Goal: Task Accomplishment & Management: Manage account settings

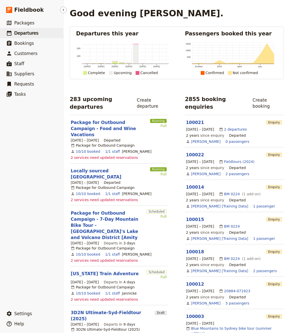
click at [28, 34] on span "Departures" at bounding box center [26, 33] width 24 height 5
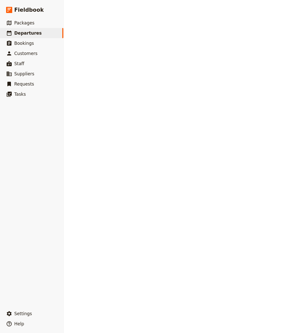
select select "CREATED_AT"
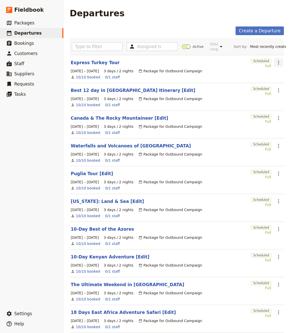
click at [276, 64] on icon "Actions" at bounding box center [279, 63] width 6 height 6
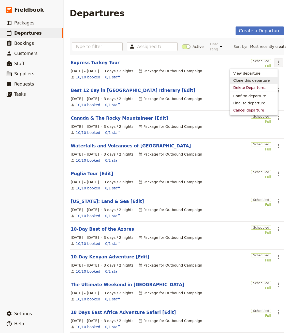
click at [266, 80] on span "Clone this departure" at bounding box center [251, 80] width 36 height 5
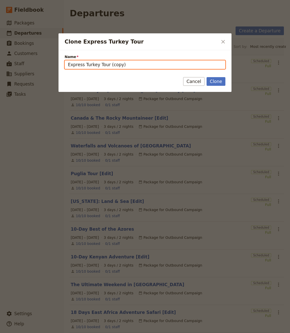
click at [129, 65] on input "Express Turkey Tour (copy)" at bounding box center [145, 64] width 161 height 9
paste input "gypt Highlights & Nile Cruise"
type input "Egypt Highlights & Nile Cruise"
click at [207, 77] on button "Clone" at bounding box center [216, 81] width 19 height 9
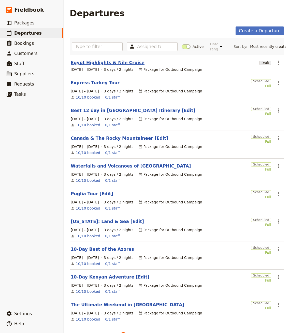
click at [110, 63] on link "Egypt Highlights & Nile Cruise" at bounding box center [108, 63] width 74 height 6
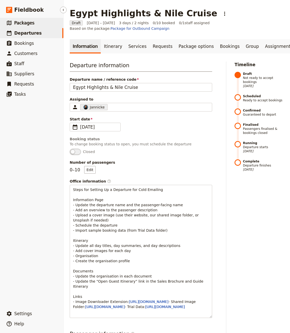
drag, startPoint x: 62, startPoint y: 11, endPoint x: 25, endPoint y: 23, distance: 38.6
click at [62, 11] on icon "Hide menu" at bounding box center [63, 10] width 4 height 4
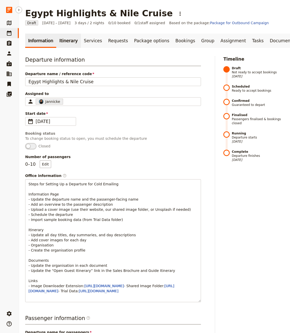
click at [58, 38] on link "Itinerary" at bounding box center [68, 41] width 24 height 14
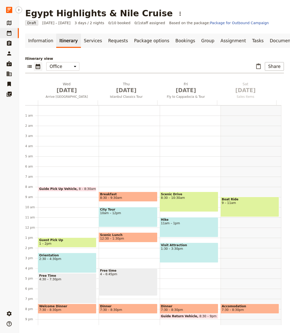
scroll to position [24, 0]
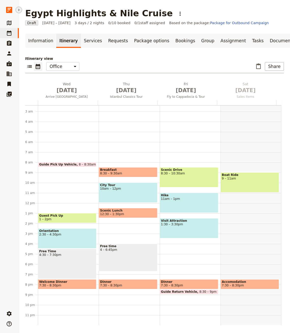
click at [20, 10] on icon "Hide menu" at bounding box center [19, 10] width 4 height 4
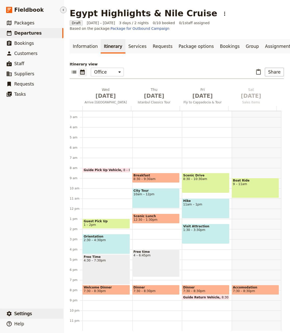
click at [25, 310] on button "​ Settings" at bounding box center [31, 314] width 63 height 10
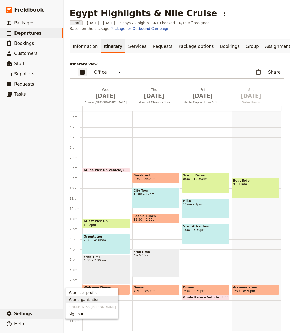
click at [91, 300] on span "Your organization" at bounding box center [84, 299] width 31 height 5
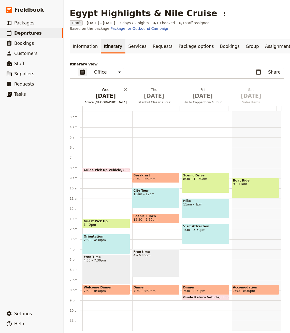
click at [103, 97] on span "Oct 1" at bounding box center [106, 96] width 43 height 8
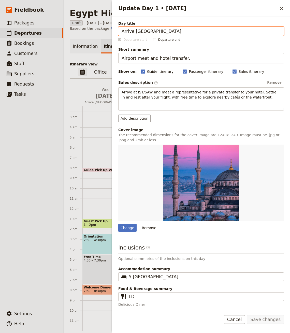
click at [158, 34] on input "Arrive Istanbul" at bounding box center [201, 31] width 166 height 9
paste input "al Egypt"
type input "Arrival Egypt"
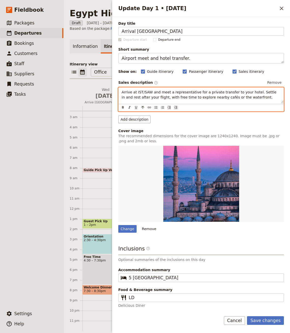
click at [127, 94] on p "Arrive at IST/SAW and meet a representative for a private transfer to your hote…" at bounding box center [201, 95] width 159 height 10
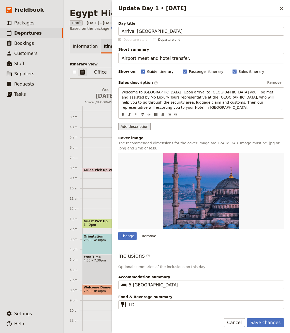
click at [135, 123] on button "Add description" at bounding box center [134, 127] width 32 height 8
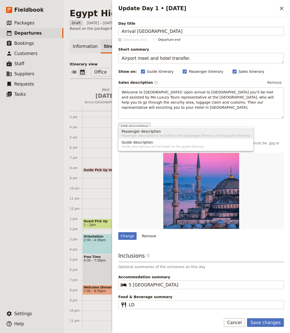
click at [149, 134] on span "Passenger description is included on the passenger itinerary and the guide itin…" at bounding box center [186, 136] width 129 height 4
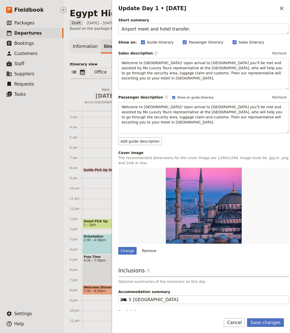
scroll to position [42, 0]
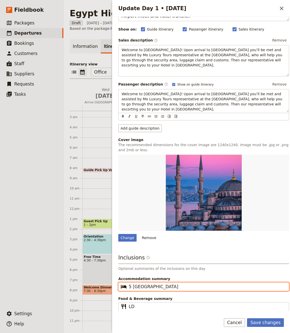
click at [156, 284] on input "5 Star Hotel" at bounding box center [207, 287] width 157 height 6
paste input "star Luxury hotel."
type input "5 star Luxury hotel"
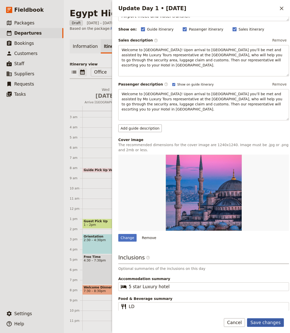
click at [267, 320] on button "Save changes" at bounding box center [265, 322] width 37 height 9
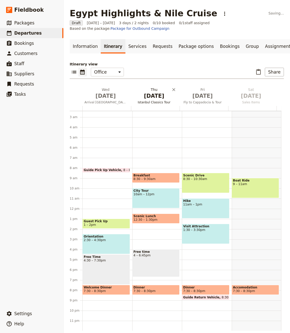
click at [140, 100] on span "Oct 2" at bounding box center [154, 96] width 43 height 8
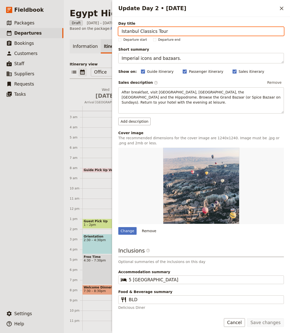
click at [152, 30] on input "Istanbul Classics Tour" at bounding box center [201, 31] width 166 height 9
paste input "Giza Pyramids / The Sphinx / Saqqara Pyramids"
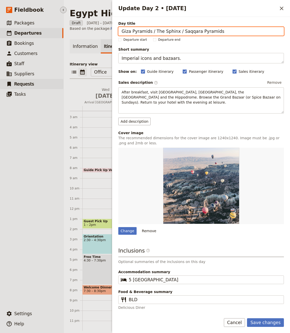
type input "Giza Pyramids / The Sphinx / Saqqara Pyramids"
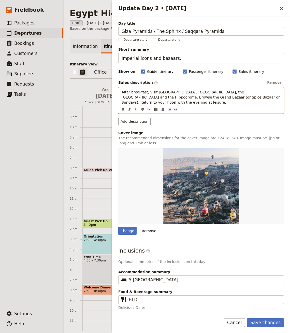
click at [136, 98] on span "After breakfast, visit Topkapı Palace, Hagia Sophia, the Blue Mosque and the Hi…" at bounding box center [202, 97] width 160 height 14
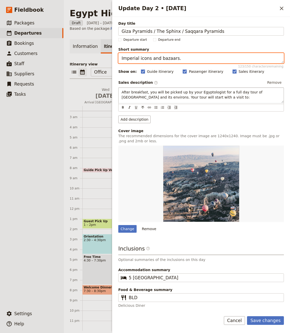
click at [179, 57] on textarea "Imperial icons and bazaars." at bounding box center [201, 58] width 166 height 10
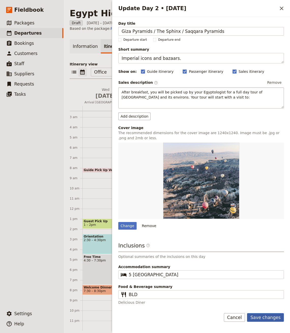
click at [260, 313] on button "Save changes" at bounding box center [265, 317] width 37 height 9
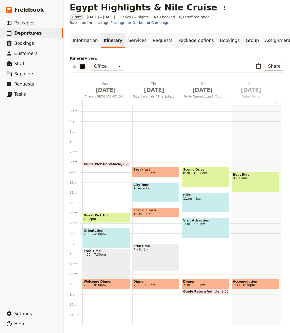
scroll to position [9, 0]
click at [156, 197] on div "City Tour 10am – 12pm" at bounding box center [156, 192] width 48 height 20
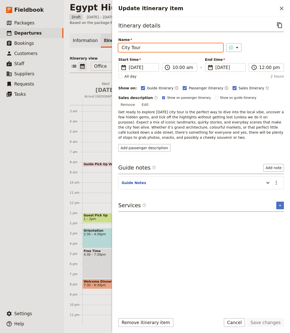
click at [151, 48] on input "City Tour" at bounding box center [170, 47] width 105 height 9
paste input "Giza Pyramids"
type input "Giza Pyramids"
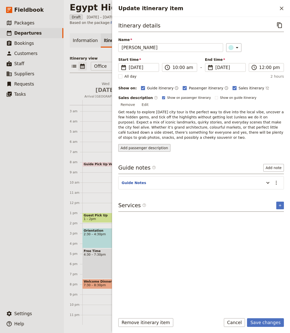
click at [141, 144] on button "Add passenger description" at bounding box center [144, 148] width 52 height 8
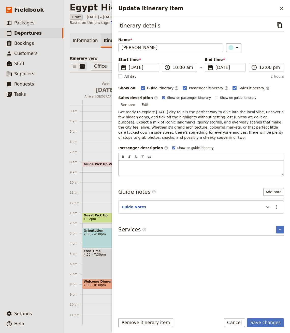
click at [143, 160] on div "Update itinerary item" at bounding box center [201, 167] width 165 height 15
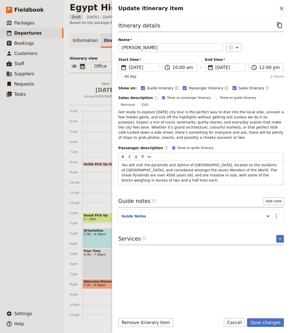
click at [242, 126] on span "Get ready to explore today’s city tour is the perfect way to dive into the loca…" at bounding box center [201, 125] width 167 height 30
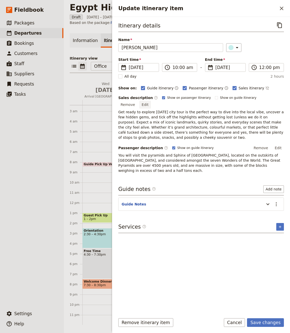
click at [151, 101] on button "Edit" at bounding box center [144, 105] width 11 height 8
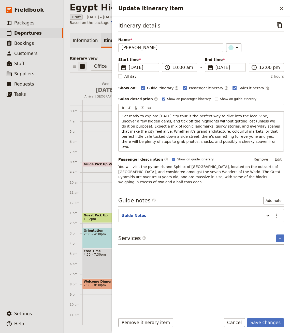
click at [217, 125] on span "Get ready to explore today’s city tour is the perfect way to dive into the loca…" at bounding box center [202, 131] width 160 height 35
click at [266, 94] on div "Itinerary details ​ Name Giza Pyramids ​ Start time ​ 2 Oct 2025 02/10/2025 202…" at bounding box center [201, 103] width 166 height 164
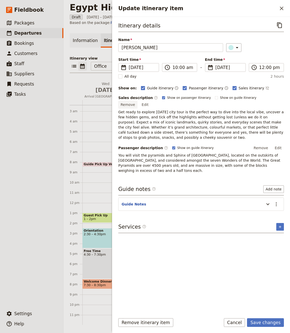
click at [137, 101] on button "Remove" at bounding box center [127, 105] width 19 height 8
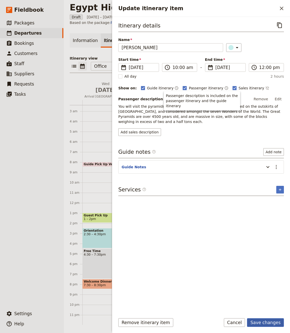
click at [263, 324] on button "Save changes" at bounding box center [265, 322] width 37 height 9
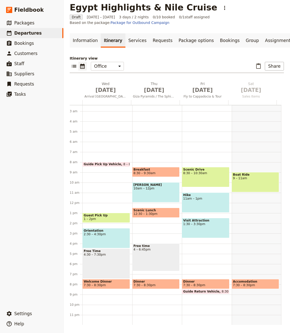
click at [159, 192] on div "Giza Pyramids 10am – 12pm" at bounding box center [156, 192] width 48 height 20
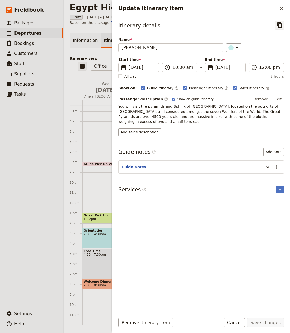
click at [277, 26] on icon "Copy itinerary item" at bounding box center [280, 25] width 6 height 6
click at [279, 13] on div "Update itinerary item ​" at bounding box center [201, 8] width 178 height 17
click at [281, 12] on button "​" at bounding box center [281, 8] width 9 height 9
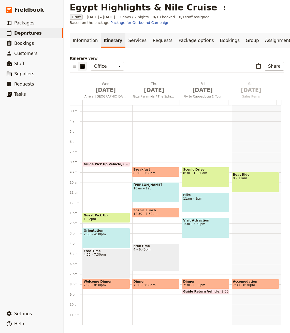
click at [160, 214] on span "12:30 – 1:30pm" at bounding box center [156, 214] width 45 height 4
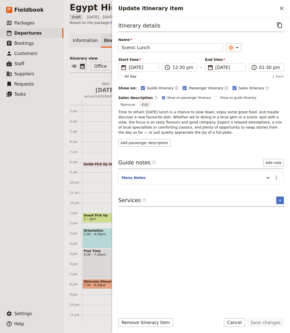
click at [151, 101] on button "Edit" at bounding box center [144, 105] width 11 height 8
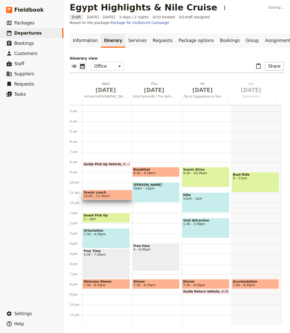
click at [153, 209] on div "Breakfast 8:30 – 9:30am Giza Pyramids 10am – 12pm Free time 4 – 6:45pm Dinner 7…" at bounding box center [157, 203] width 50 height 244
click at [156, 210] on div "Breakfast 8:30 – 9:30am Giza Pyramids 10am – 12pm Free time 4 – 6:45pm Dinner 7…" at bounding box center [157, 203] width 50 height 244
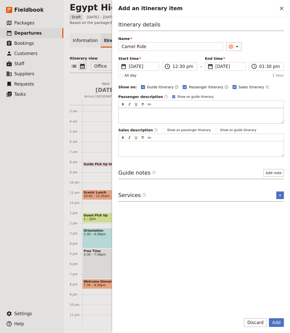
type input "Camel Ride"
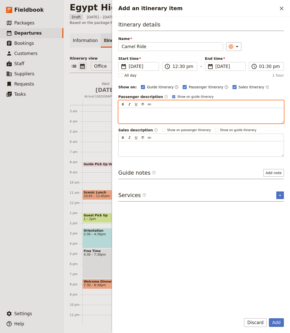
click at [147, 119] on div "Add an itinerary item" at bounding box center [201, 115] width 165 height 15
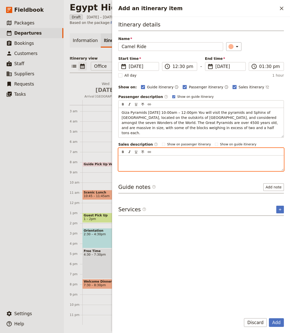
click at [154, 158] on div "Add an itinerary item" at bounding box center [201, 163] width 165 height 15
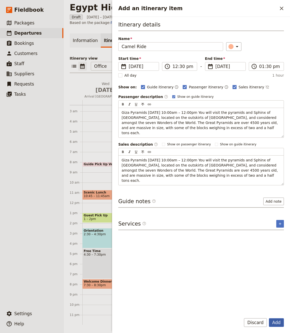
click at [275, 321] on button "Add" at bounding box center [276, 322] width 15 height 9
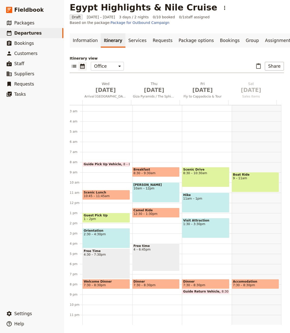
click at [149, 211] on span "Camel Ride" at bounding box center [156, 210] width 45 height 4
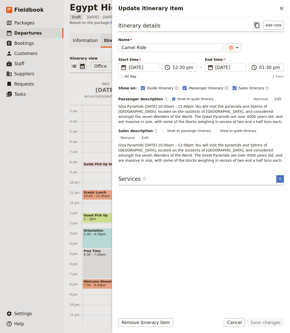
click at [259, 23] on icon "Copy itinerary item" at bounding box center [257, 25] width 6 height 6
click at [278, 9] on button "​" at bounding box center [281, 8] width 9 height 9
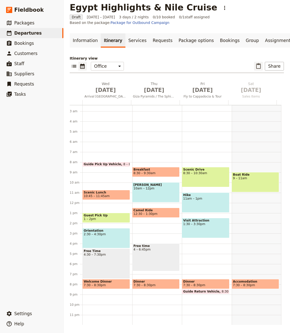
click at [256, 64] on icon "Paste itinerary item" at bounding box center [258, 66] width 5 height 6
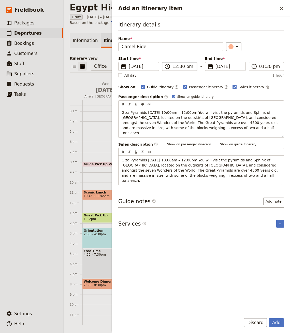
click at [269, 318] on button "Add" at bounding box center [276, 322] width 15 height 9
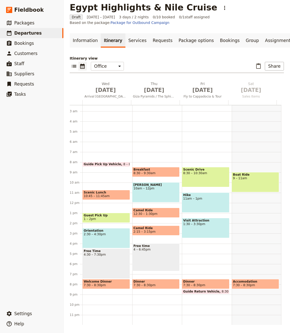
click at [154, 230] on span "2:15 – 3:15pm" at bounding box center [156, 232] width 45 height 4
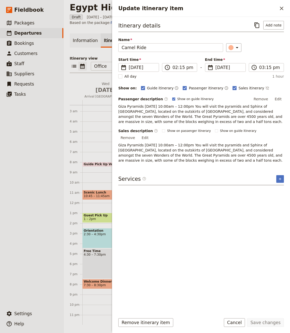
click at [213, 145] on span "Giza Pyramids 2 Oct 2025, 10:00am – 12:00pm You will visit the pyramids and Sph…" at bounding box center [200, 152] width 165 height 19
click at [151, 134] on button "Edit" at bounding box center [144, 138] width 11 height 8
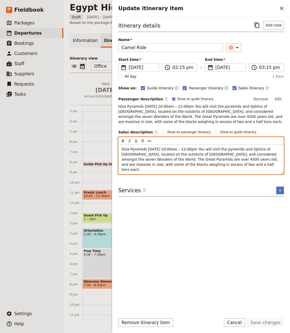
click at [186, 141] on div "​ ​ ​ ​ ​" at bounding box center [201, 140] width 165 height 7
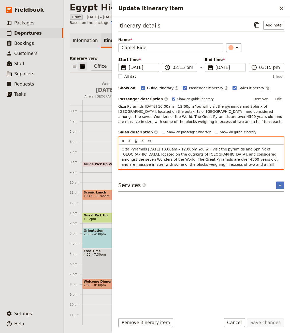
click at [210, 148] on span "Giza Pyramids 2 Oct 2025, 10:00am – 12:00pm You will visit the pyramids and Sph…" at bounding box center [200, 159] width 157 height 24
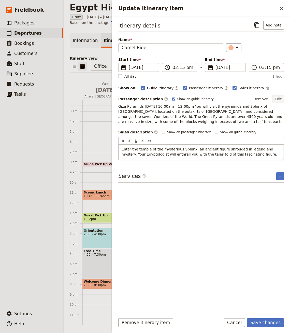
click at [281, 97] on button "Edit" at bounding box center [278, 99] width 11 height 8
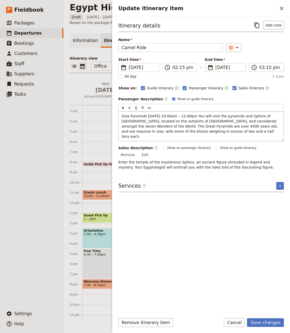
click at [179, 118] on p "Giza Pyramids 2 Oct 2025, 10:00am – 12:00pm You will visit the pyramids and Sph…" at bounding box center [201, 126] width 159 height 25
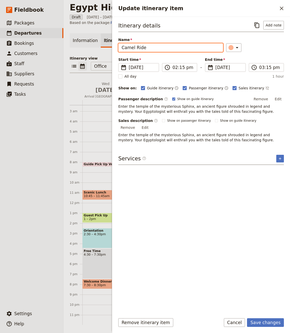
click at [153, 50] on input "Camel Ride" at bounding box center [170, 47] width 105 height 9
paste input "The Sphinx"
type input "The Sphinx"
click at [261, 324] on button "Save changes" at bounding box center [265, 322] width 37 height 9
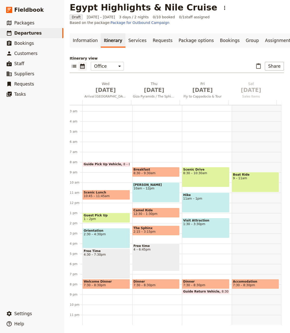
click at [141, 258] on div "Free time 4 – 6:45pm" at bounding box center [156, 257] width 48 height 28
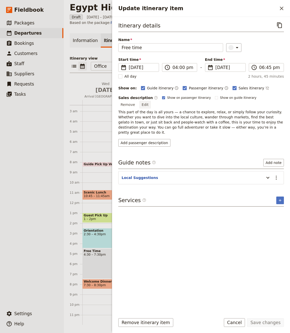
click at [151, 101] on button "Edit" at bounding box center [144, 105] width 11 height 8
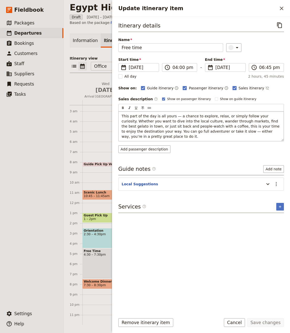
click at [188, 111] on div "This part of the day is all yours — a chance to explore, relax, or simply follo…" at bounding box center [201, 126] width 165 height 30
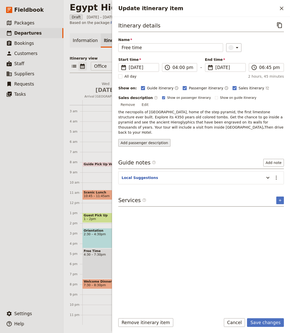
click at [156, 142] on div "Itinerary details ​ Name Free time ​ Start time ​ 2 Oct 2025 02/10/2025 2025-10…" at bounding box center [201, 165] width 166 height 289
click at [160, 139] on button "Add passenger description" at bounding box center [144, 143] width 52 height 8
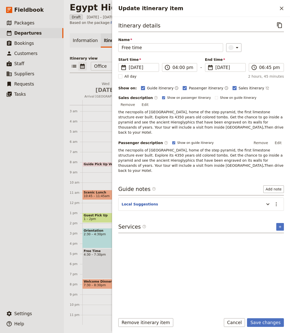
click at [258, 316] on form "Itinerary details ​ Name Free time ​ Start time ​ 2 Oct 2025 02/10/2025 2025-10…" at bounding box center [201, 175] width 178 height 316
click at [259, 319] on button "Save changes" at bounding box center [265, 322] width 37 height 9
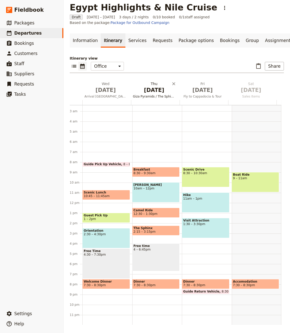
click at [145, 90] on span "Oct 2" at bounding box center [154, 90] width 43 height 8
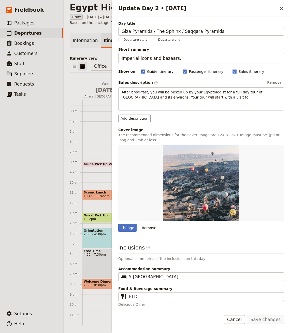
click at [139, 282] on div "Inclusions ​ Optional summaries of the inclusions on this day Accommodation sum…" at bounding box center [201, 275] width 166 height 63
click at [156, 274] on input "5 Star Hotel" at bounding box center [205, 277] width 152 height 6
click at [155, 277] on input "5 Star Hotel" at bounding box center [205, 277] width 152 height 6
paste input "star Luxury h"
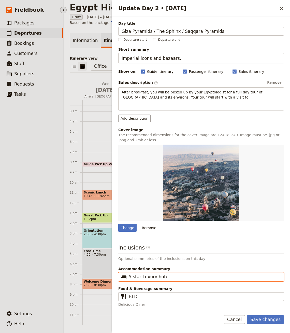
type input "5 star Luxury hotel"
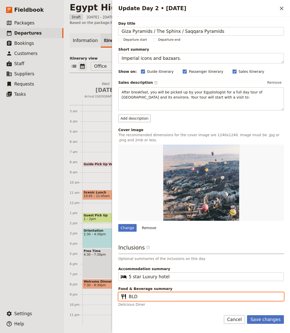
click at [136, 294] on input "BLD" at bounding box center [205, 297] width 152 height 6
paste input "reakfast hotel / Lunch in one of the best restaurant."
type input "Breakfast hotel / Lunch in one of the best restaurant."
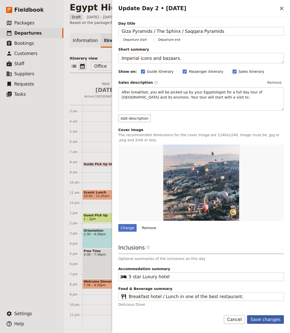
click at [264, 315] on button "Save changes" at bounding box center [265, 319] width 37 height 9
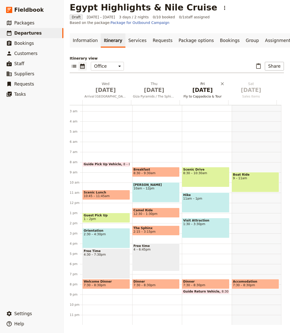
click at [201, 91] on span "Oct 3" at bounding box center [202, 90] width 43 height 8
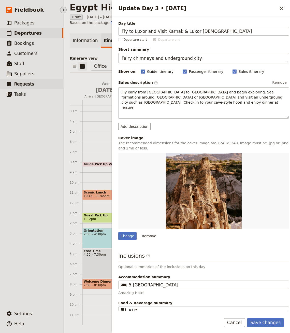
type input "Fly to Luxor and Visit Karnak & Luxor Temples"
drag, startPoint x: 259, startPoint y: 323, endPoint x: 220, endPoint y: 318, distance: 39.2
click at [259, 323] on button "Save changes" at bounding box center [265, 322] width 37 height 9
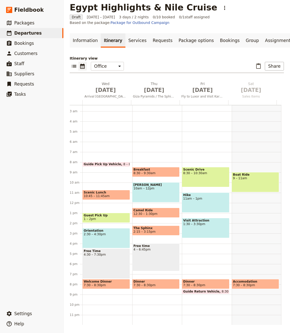
click at [147, 171] on span "Breakfast" at bounding box center [156, 170] width 45 height 4
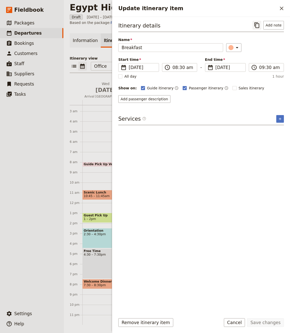
click at [259, 27] on icon "Copy itinerary item" at bounding box center [257, 25] width 5 height 6
click at [280, 9] on icon "Close drawer" at bounding box center [282, 9] width 4 height 4
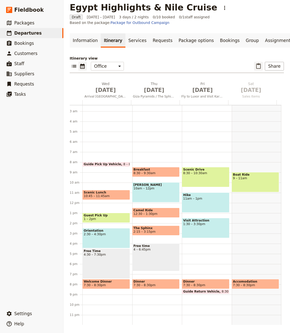
click at [254, 62] on button "​" at bounding box center [258, 66] width 9 height 9
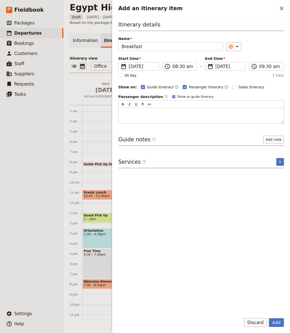
click at [269, 318] on button "Add" at bounding box center [276, 322] width 15 height 9
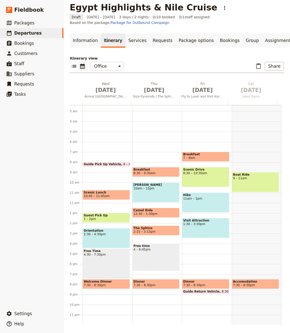
click at [190, 170] on span "Scenic Drive" at bounding box center [205, 170] width 45 height 4
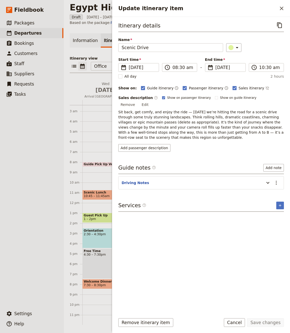
click at [137, 101] on button "Remove" at bounding box center [127, 105] width 19 height 8
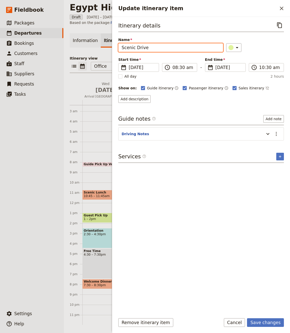
click at [149, 47] on input "Scenic Drive" at bounding box center [170, 47] width 105 height 9
drag, startPoint x: 156, startPoint y: 46, endPoint x: 79, endPoint y: 47, distance: 77.7
click at [78, 47] on div "Egypt Highlights & Nile Cruise ​ Draft 1 – 3 Oct 2025 3 days / 2 nights 0/10 bo…" at bounding box center [177, 166] width 227 height 333
type input "Transfer to Cairo Airpot"
click at [272, 117] on button "Add note" at bounding box center [273, 119] width 21 height 8
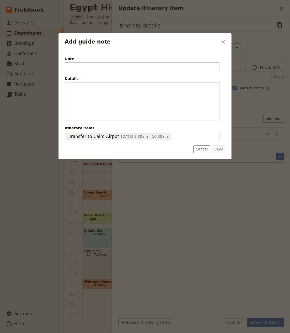
click at [243, 88] on div at bounding box center [145, 166] width 290 height 333
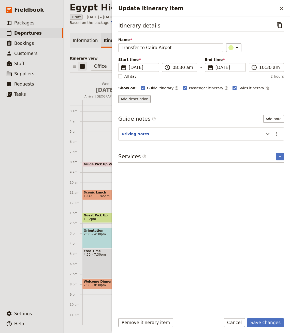
click at [135, 97] on button "Add description" at bounding box center [134, 99] width 32 height 8
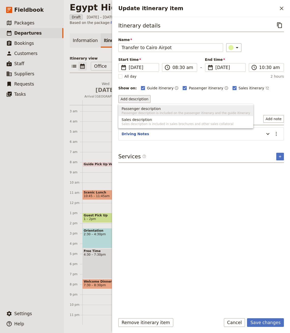
click at [157, 111] on span "Passenger description is included on the passenger itinerary and the guide itin…" at bounding box center [186, 113] width 129 height 4
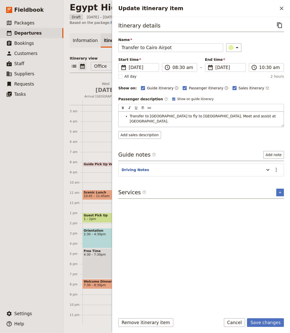
click at [129, 114] on ul "Transfer to Cairo airport to fly to Luxor, Meet and assist at Luxor airport." at bounding box center [201, 119] width 159 height 10
click at [270, 322] on button "Save changes" at bounding box center [265, 322] width 37 height 9
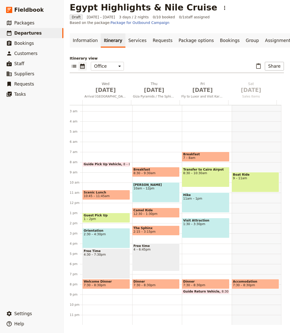
click at [196, 200] on span "11am – 1pm" at bounding box center [205, 199] width 45 height 4
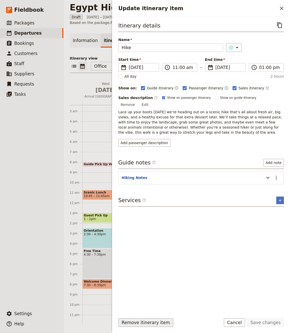
click at [146, 322] on button "Remove itinerary item" at bounding box center [145, 322] width 55 height 9
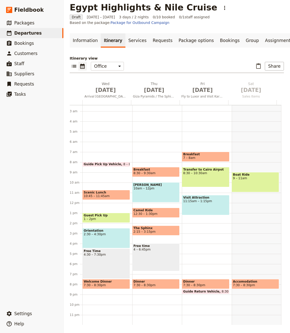
click at [191, 204] on div "Visit Attraction 11:15am – 1:15pm" at bounding box center [206, 205] width 48 height 20
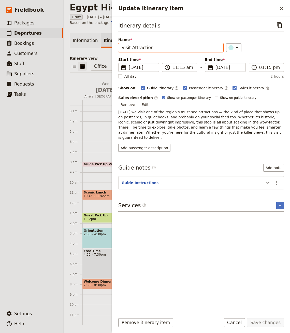
click at [156, 50] on input "Visit Attraction" at bounding box center [170, 47] width 105 height 9
paste input "the Karnak temple"
type input "Visit the Karnak temple"
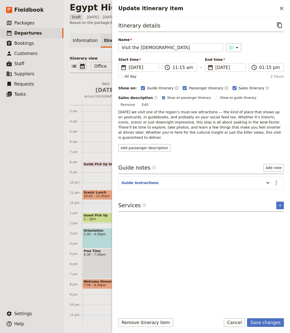
drag, startPoint x: 277, startPoint y: 99, endPoint x: 270, endPoint y: 102, distance: 7.9
click at [151, 101] on button "Edit" at bounding box center [144, 105] width 11 height 8
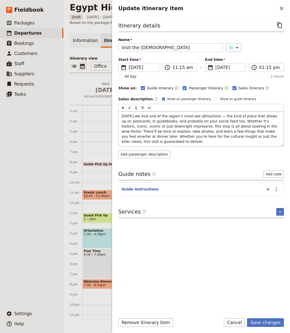
click at [195, 118] on span "Today we visit one of the region’s must-see attractions — the kind of place tha…" at bounding box center [200, 129] width 157 height 30
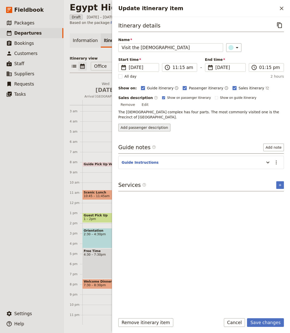
click at [147, 134] on div "Itinerary details ​ Name Visit the Karnak temple ​ Start time ​ 3 Oct 2025 03/1…" at bounding box center [201, 165] width 166 height 289
click at [155, 108] on div "Sales description ​ Show on passenger itinerary Show on guide itinerary Remove …" at bounding box center [201, 113] width 166 height 36
click at [144, 124] on button "Add passenger description" at bounding box center [144, 128] width 52 height 8
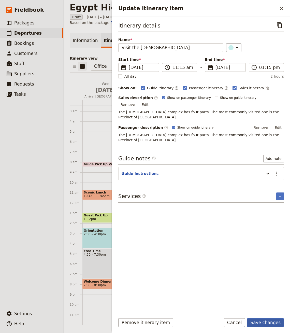
drag, startPoint x: 267, startPoint y: 323, endPoint x: 24, endPoint y: 282, distance: 246.4
click at [267, 323] on button "Save changes" at bounding box center [265, 322] width 37 height 9
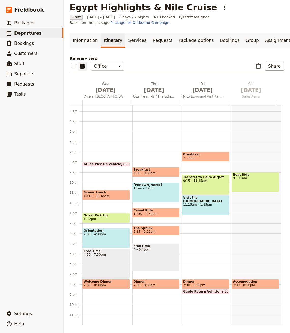
click at [195, 181] on span "9:15 – 11:15am" at bounding box center [205, 181] width 45 height 4
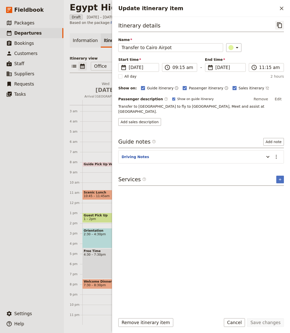
click at [278, 25] on icon "Copy itinerary item" at bounding box center [280, 25] width 6 height 6
click at [277, 6] on h2 "Update itinerary item" at bounding box center [197, 9] width 159 height 8
click at [279, 6] on icon "Close drawer" at bounding box center [282, 8] width 6 height 6
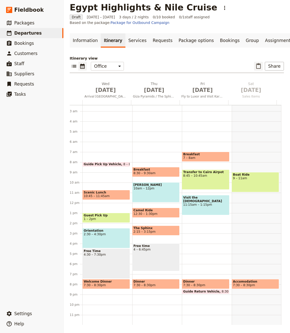
click at [254, 64] on button "​" at bounding box center [258, 66] width 9 height 9
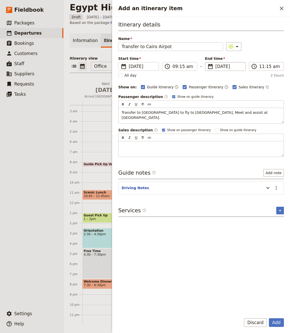
click at [269, 318] on button "Add" at bounding box center [276, 322] width 15 height 9
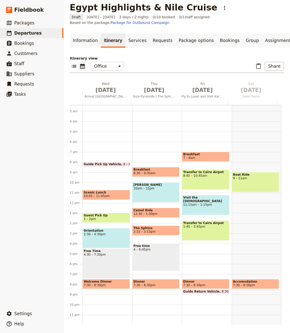
click at [197, 230] on div "Transfer to Cairo Airpot 1:45 – 3:45pm" at bounding box center [206, 230] width 48 height 20
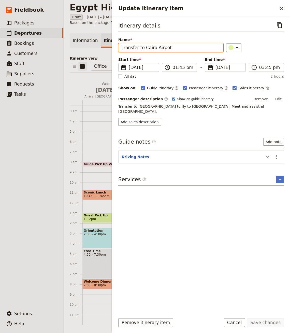
click at [196, 46] on input "Transfer to Cairo Airpot" at bounding box center [170, 47] width 105 height 9
paste input "check in your LUXURY Nile Cruise"
type input "Transfer to check in your LUXURY Nile Cruise"
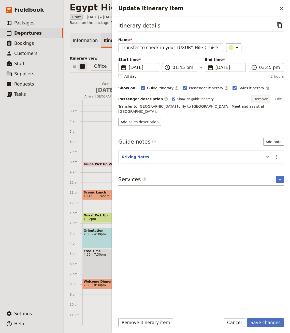
click at [259, 96] on button "Remove" at bounding box center [261, 99] width 19 height 8
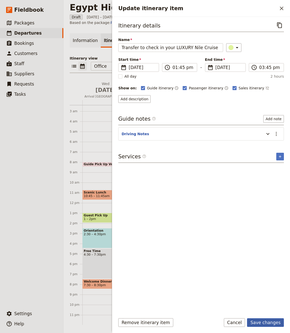
click at [259, 321] on button "Save changes" at bounding box center [265, 322] width 37 height 9
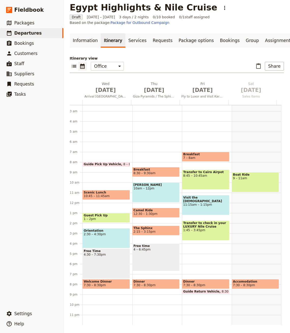
click at [197, 243] on div "Breakfast 7 – 8am Transfer to Cairo Airpot 8:45 – 10:45am Visit the Karnak temp…" at bounding box center [207, 203] width 50 height 244
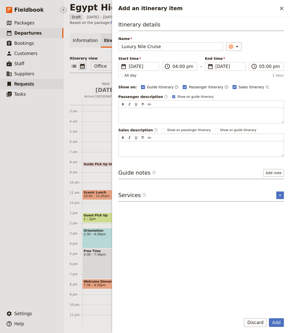
type input "Luxury Nile Cruise"
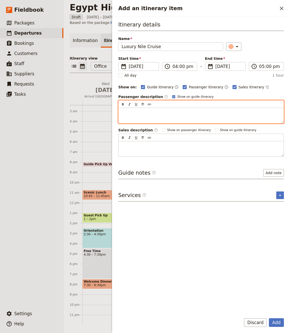
click at [132, 113] on p "Add an itinerary item" at bounding box center [201, 112] width 159 height 5
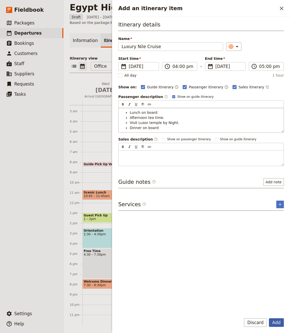
click at [275, 322] on button "Add" at bounding box center [276, 322] width 15 height 9
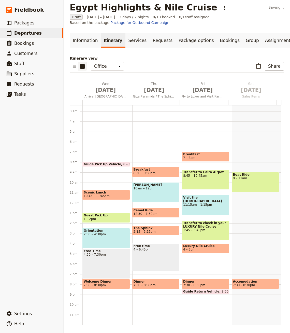
scroll to position [24, 0]
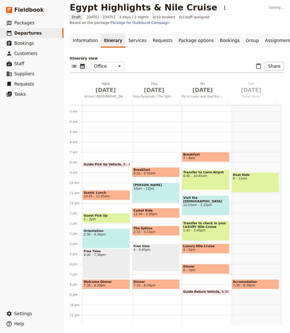
click at [202, 270] on span "6 – 7pm" at bounding box center [205, 270] width 45 height 4
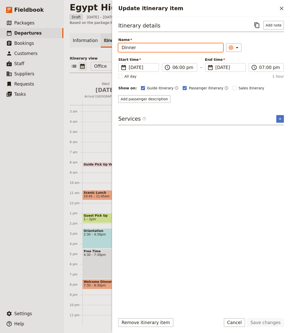
drag, startPoint x: 147, startPoint y: 47, endPoint x: 148, endPoint y: 50, distance: 2.7
click at [147, 47] on input "Dinner" at bounding box center [170, 47] width 105 height 9
click at [140, 46] on input "Dinner onm Board" at bounding box center [170, 47] width 105 height 9
type input "Dinner on Board"
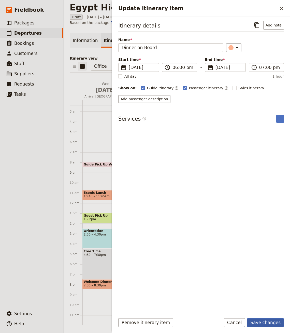
click at [278, 325] on button "Save changes" at bounding box center [265, 322] width 37 height 9
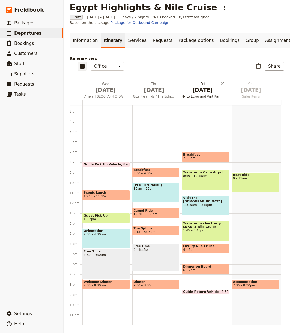
click at [197, 92] on span "Oct 3" at bounding box center [202, 90] width 43 height 8
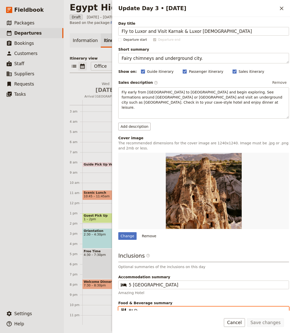
drag, startPoint x: 137, startPoint y: 305, endPoint x: 164, endPoint y: 301, distance: 27.3
click at [137, 308] on input "BLD" at bounding box center [207, 311] width 157 height 6
paste input "reakfast hotel / Lunch cruise / Dinner cruise"
type input "Breakfast hotel / Lunch cruise / Dinner cruise"
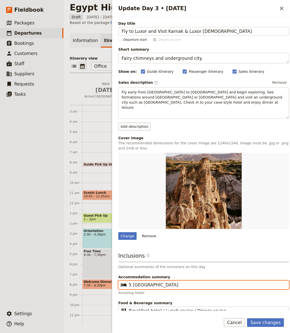
click at [164, 282] on input "5 Star Hotel" at bounding box center [207, 285] width 157 height 6
paste input "Overnight onboard Luxury Nile Cruise"
type input "Overnight onboard Luxury Nile Cruise"
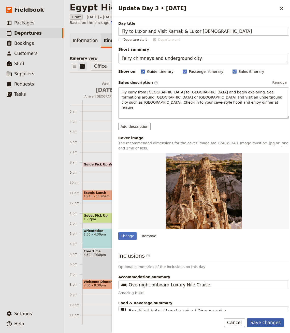
click at [279, 323] on button "Save changes" at bounding box center [265, 322] width 37 height 9
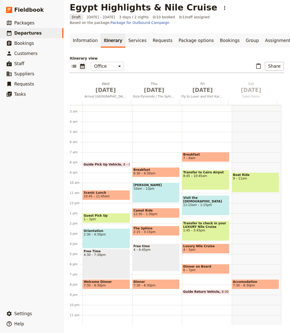
click at [189, 61] on div "Itinerary view ​ ​ Office Guide Passenger Sales ​ Share Wed Oct 1 Arrival Egypt…" at bounding box center [177, 190] width 214 height 269
click at [63, 9] on icon "Hide menu" at bounding box center [63, 10] width 4 height 4
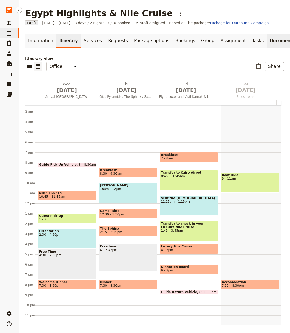
click at [267, 40] on link "Documents" at bounding box center [282, 41] width 31 height 14
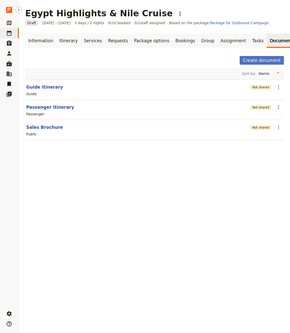
click at [42, 103] on section "Passenger itinerary Not shared ​ Passenger" at bounding box center [154, 110] width 259 height 20
click at [43, 104] on button "Passenger itinerary" at bounding box center [50, 107] width 48 height 6
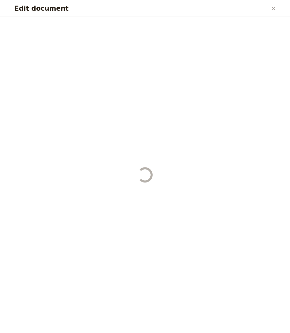
select select "PASSENGER"
select select "RUN_SHEET"
select select "LARGE"
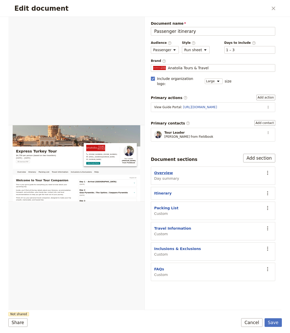
click at [159, 170] on button "Overview" at bounding box center [163, 172] width 19 height 5
select select "DAY_SUMMARY"
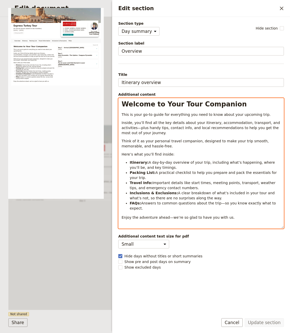
click at [223, 201] on span "Answers to common questions about the trip—so you know exactly what to expect." at bounding box center [203, 205] width 147 height 9
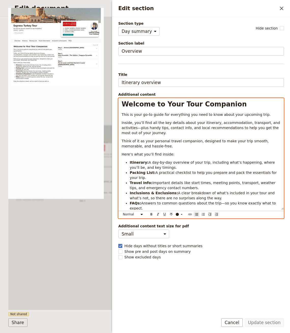
click at [239, 215] on p "Enjoy the adventure ahead—we’re so glad to have you with us." at bounding box center [201, 217] width 159 height 5
click at [184, 135] on div "Welcome to Your Tour Companion This is your go-to guide for everything you need…" at bounding box center [201, 153] width 165 height 111
click at [194, 161] on span "A day-by-day overview of your trip, including what’s happening, where you’ll be…" at bounding box center [203, 164] width 146 height 9
drag, startPoint x: 187, startPoint y: 152, endPoint x: 185, endPoint y: 148, distance: 5.1
click at [187, 152] on p "Here’s what you’ll find inside:" at bounding box center [201, 154] width 159 height 5
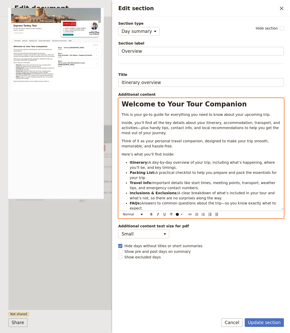
click at [185, 148] on div "Welcome to Your Tour Companion This is your go-to guide for everything you need…" at bounding box center [201, 153] width 165 height 111
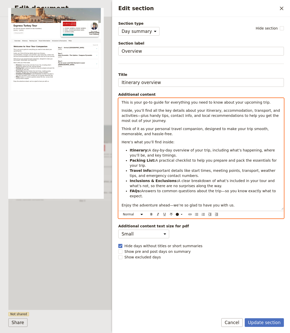
drag, startPoint x: 199, startPoint y: 199, endPoint x: 208, endPoint y: 200, distance: 9.0
click at [199, 199] on div "Welcome to Your Tour Companion This is your go-to guide for everything you need…" at bounding box center [201, 153] width 165 height 111
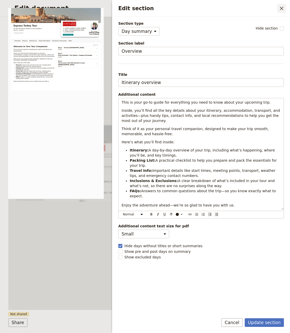
click at [282, 8] on icon "Close drawer" at bounding box center [282, 9] width 4 height 4
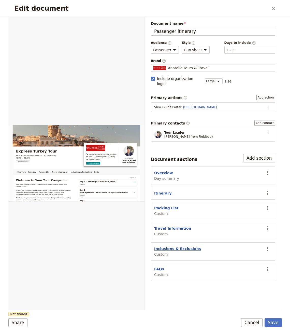
click at [180, 246] on button "Inclusions & Exclusions" at bounding box center [177, 248] width 47 height 5
select select "CUSTOM"
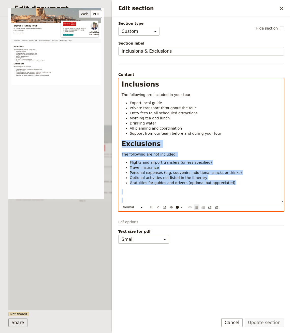
drag, startPoint x: 203, startPoint y: 132, endPoint x: 103, endPoint y: 80, distance: 112.6
click at [118, 80] on div "Section type Cover page Day summary Itinerary Custom Hide section Section label…" at bounding box center [201, 165] width 166 height 289
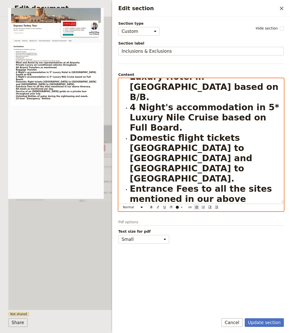
scroll to position [0, 0]
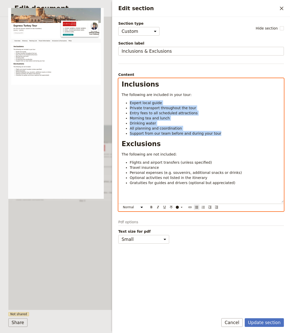
click at [203, 131] on span "Support from our team before and during your tour" at bounding box center [176, 133] width 92 height 4
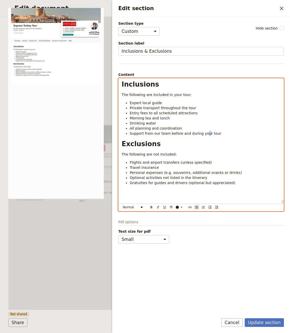
click at [239, 181] on li "Gratuities for guides and drivers (optional but appreciated)" at bounding box center [205, 182] width 151 height 5
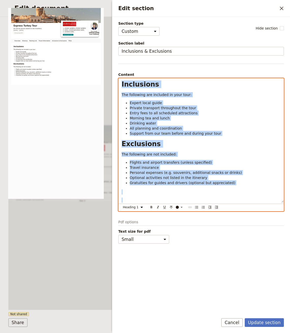
select select "paragraph"
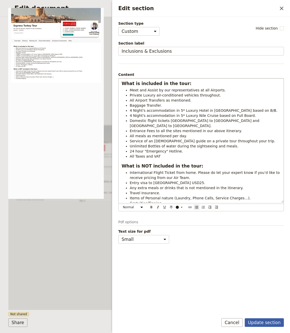
click at [271, 322] on button "Update section" at bounding box center [264, 322] width 39 height 9
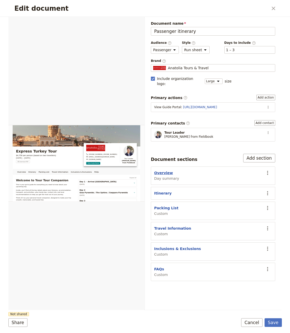
click at [163, 170] on button "Overview" at bounding box center [163, 172] width 19 height 5
select select "DAY_SUMMARY"
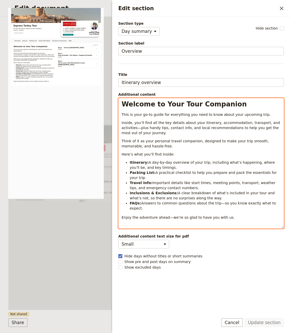
click at [180, 136] on div "Welcome to Your Tour Companion This is your go-to guide for everything you need…" at bounding box center [201, 163] width 165 height 130
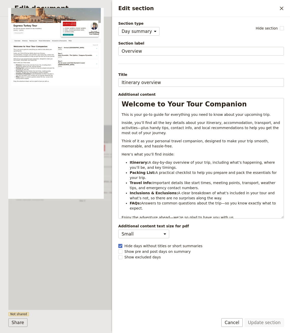
drag, startPoint x: 94, startPoint y: 270, endPoint x: 136, endPoint y: 262, distance: 43.4
click at [94, 270] on div "Overview Itinerary Packing List Travel Information Inclusions & Exclusions FAQs…" at bounding box center [76, 163] width 137 height 293
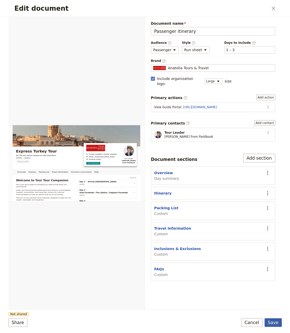
click at [273, 320] on button "Save" at bounding box center [273, 322] width 17 height 9
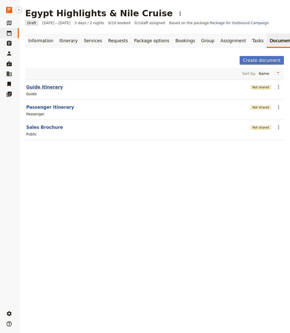
click at [41, 87] on button "Guide itinerary" at bounding box center [44, 87] width 37 height 6
select select "STAFF"
select select "RUN_SHEET"
select select "LARGE"
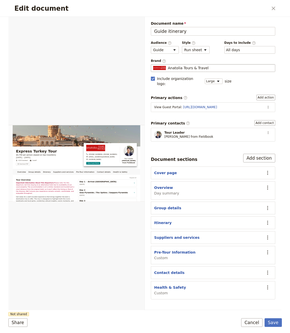
click at [202, 67] on span "Anatolia Tours & Travel" at bounding box center [188, 67] width 41 height 5
click at [153, 64] on input "Anatolia Tours & Travel" at bounding box center [153, 64] width 0 height 0
drag, startPoint x: 277, startPoint y: 320, endPoint x: 273, endPoint y: 319, distance: 4.0
click at [277, 320] on button "Save" at bounding box center [273, 322] width 17 height 9
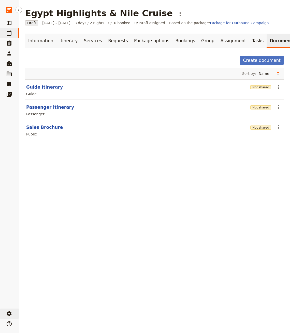
click at [8, 308] on div "​ Settings ​ Help" at bounding box center [9, 317] width 19 height 22
click at [11, 313] on icon "button" at bounding box center [9, 313] width 5 height 5
click at [52, 299] on span "Your organization" at bounding box center [39, 299] width 31 height 5
click at [52, 107] on button "Passenger itinerary" at bounding box center [50, 107] width 48 height 6
select select "PASSENGER"
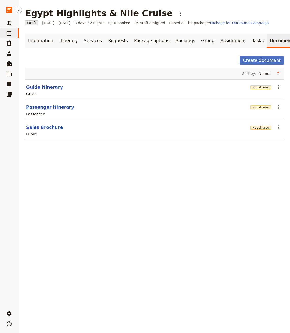
select select "RUN_SHEET"
select select "LARGE"
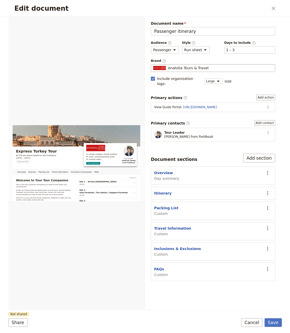
click at [212, 68] on div "Anatolia Tours & Travel" at bounding box center [213, 67] width 120 height 5
click at [153, 64] on input "Anatolia Tours & Travel" at bounding box center [153, 64] width 0 height 0
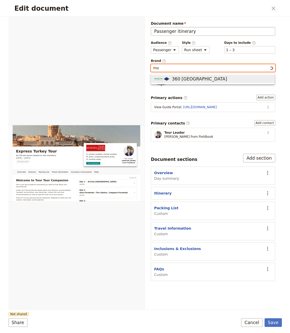
type input "Anatolia Tours & Travel"
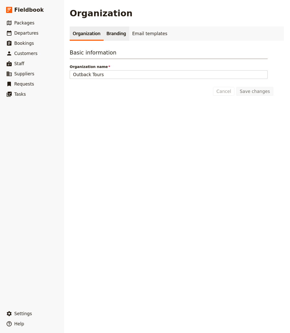
click at [108, 40] on link "Branding" at bounding box center [117, 33] width 26 height 14
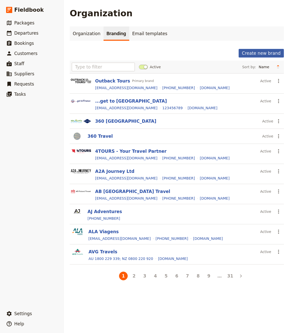
click at [217, 55] on button "Create new brand" at bounding box center [261, 53] width 45 height 9
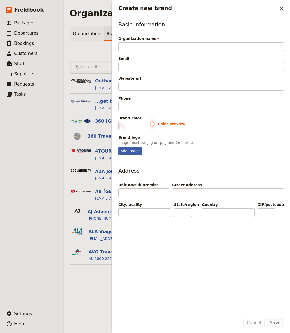
click at [136, 150] on div "Add image" at bounding box center [130, 151] width 24 height 8
click at [118, 147] on input "Add image" at bounding box center [118, 147] width 0 height 0
type input "C:\fakepath\4 (2).png"
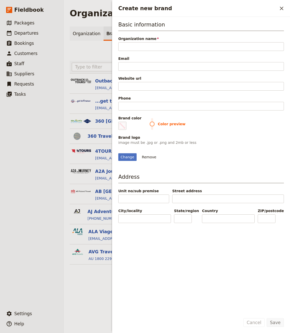
click at [128, 123] on label "Brand color #000000" at bounding box center [129, 123] width 23 height 14
click at [120, 122] on input "#000000" at bounding box center [119, 121] width 0 height 0
type input "#f0e0e0"
click at [206, 138] on div "Brand logo" at bounding box center [201, 137] width 166 height 5
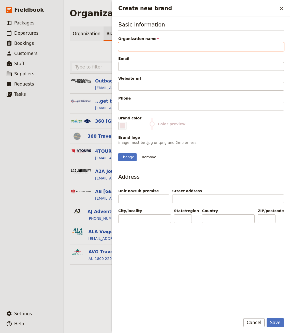
click at [109, 127] on section "360 Montenegro Active ​" at bounding box center [177, 121] width 214 height 15
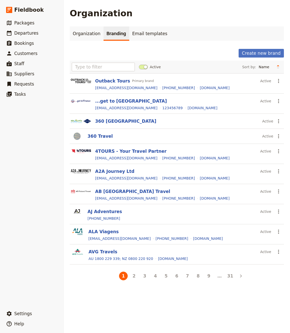
click at [217, 58] on div "Create new brand Active Sort by: Name Most recently updated Most recently creat…" at bounding box center [177, 165] width 214 height 232
click at [217, 55] on button "Create new brand" at bounding box center [261, 53] width 45 height 9
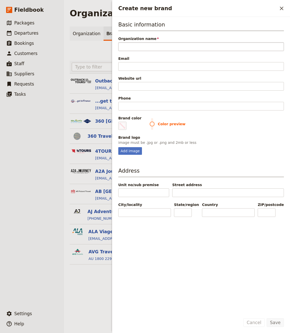
click at [130, 45] on input "Organization name" at bounding box center [201, 46] width 166 height 9
click at [132, 40] on span "Organization name" at bounding box center [201, 38] width 166 height 5
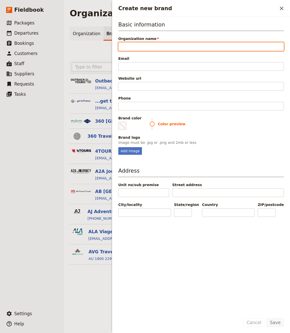
click at [132, 42] on input "Organization name" at bounding box center [201, 46] width 166 height 9
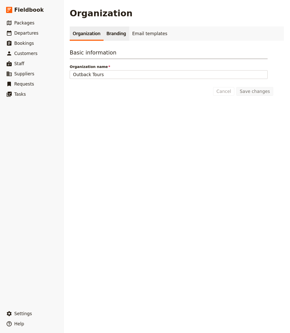
click at [111, 37] on link "Branding" at bounding box center [117, 33] width 26 height 14
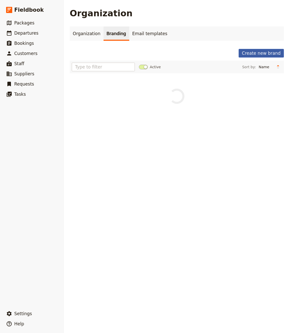
click at [265, 55] on button "Create new brand" at bounding box center [261, 53] width 45 height 9
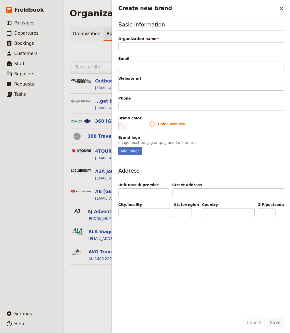
click at [134, 68] on input "Email" at bounding box center [201, 66] width 166 height 9
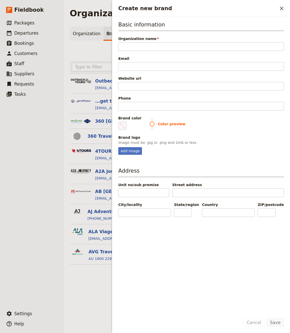
click at [135, 93] on div "Basic information Organization name Please fill in this field. Email Website ur…" at bounding box center [201, 88] width 166 height 134
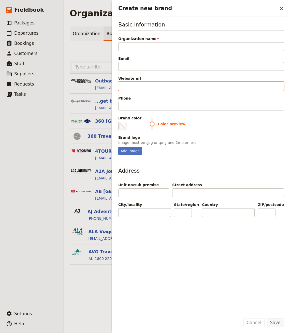
click at [134, 87] on input "Website url" at bounding box center [201, 86] width 166 height 9
paste input "https://www.moluxurytours.com/"
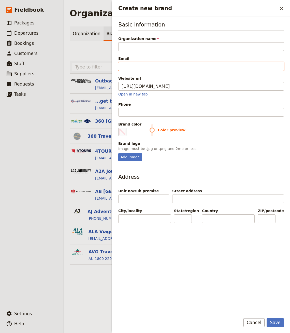
type input "https://www.moluxurytours.com"
click at [131, 66] on input "Email" at bounding box center [201, 66] width 166 height 9
type input "M"
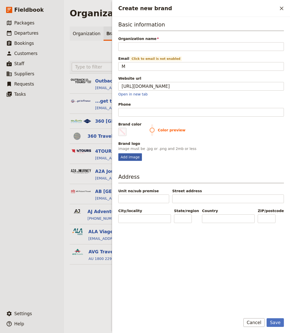
click at [124, 155] on div "Add image" at bounding box center [130, 157] width 24 height 8
click at [118, 153] on input "Add image" at bounding box center [118, 153] width 0 height 0
type input "C:\fakepath\4 (2).png"
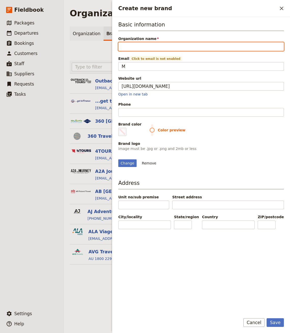
click at [144, 46] on input "Organization name" at bounding box center [201, 46] width 166 height 9
paste input "Mo Luxury Tours"
type input "Mo Luxury Tours"
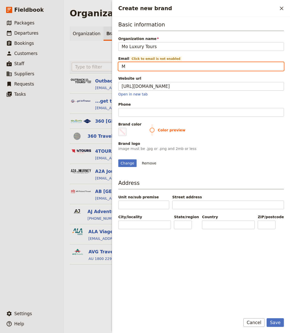
click at [135, 69] on input "M" at bounding box center [201, 66] width 166 height 9
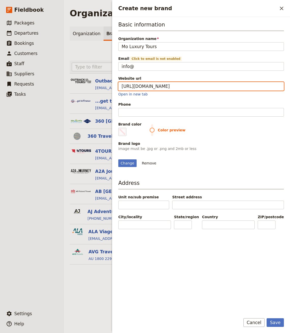
drag, startPoint x: 192, startPoint y: 86, endPoint x: 147, endPoint y: 87, distance: 45.6
click at [147, 87] on input "https://www.moluxurytours.com" at bounding box center [201, 86] width 166 height 9
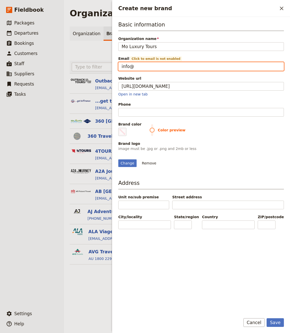
click at [147, 66] on input "info@" at bounding box center [201, 66] width 166 height 9
paste input "moluxurytours.com"
type input "info@moluxurytours.com"
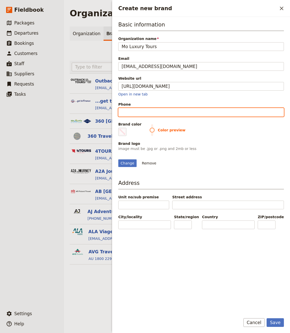
click at [145, 111] on input "Phone" at bounding box center [201, 112] width 166 height 9
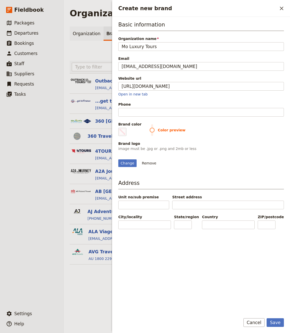
click at [125, 137] on div "Basic information Organization name Mo Luxury Tours Email info@moluxurytours.co…" at bounding box center [201, 94] width 166 height 146
click at [121, 132] on span "Create new brand" at bounding box center [122, 132] width 6 height 6
click at [120, 128] on input "#000000" at bounding box center [119, 128] width 0 height 0
type input "#dda905"
click at [276, 320] on button "Save" at bounding box center [275, 322] width 17 height 9
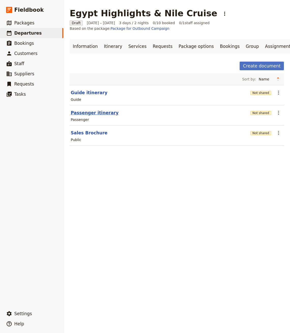
click at [103, 119] on section "Passenger itinerary Not shared ​ Passenger" at bounding box center [177, 115] width 214 height 20
click at [104, 116] on button "Passenger itinerary" at bounding box center [95, 113] width 48 height 6
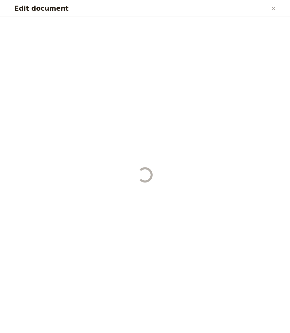
select select "PASSENGER"
select select "RUN_SHEET"
select select "LARGE"
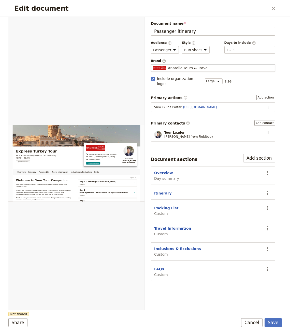
click at [184, 70] on fieldset "Anatolia Tours & Travel Anatolia Tours & Travel" at bounding box center [213, 68] width 124 height 8
click at [153, 64] on input "Anatolia Tours & Travel" at bounding box center [153, 64] width 0 height 0
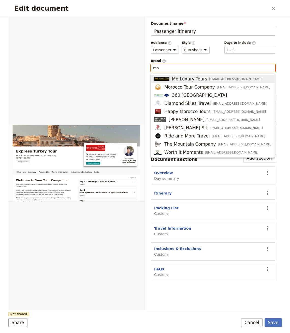
click at [183, 79] on span "Mo Luxury Tours" at bounding box center [189, 79] width 35 height 6
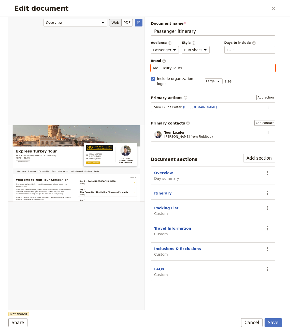
type input "Mo Luxury Tours"
click at [102, 211] on div "Edit document" at bounding box center [76, 164] width 136 height 294
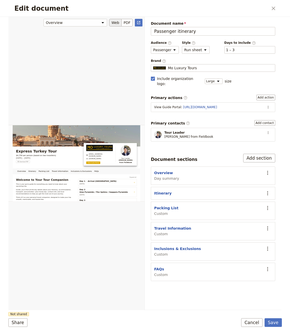
click at [24, 167] on div "Edit document" at bounding box center [76, 164] width 136 height 294
click at [166, 170] on button "Overview" at bounding box center [163, 172] width 19 height 5
select select "DAY_SUMMARY"
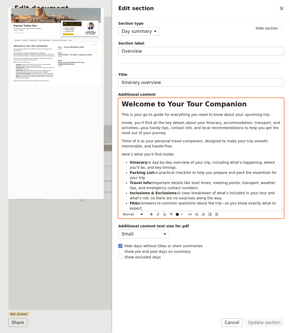
drag, startPoint x: 188, startPoint y: 141, endPoint x: 156, endPoint y: 134, distance: 33.0
click at [188, 141] on span "Think of it as your personal travel companion, designed to make your trip smoot…" at bounding box center [196, 143] width 148 height 9
click at [219, 181] on li "Travel Info: Important details like start times, meeting points, transport, wea…" at bounding box center [205, 185] width 151 height 10
click at [228, 202] on div "Welcome to Your Tour Companion This is your go-to guide for everything you need…" at bounding box center [201, 153] width 165 height 111
click at [175, 138] on p "Think of it as your personal travel companion, designed to make your trip smoot…" at bounding box center [201, 143] width 159 height 10
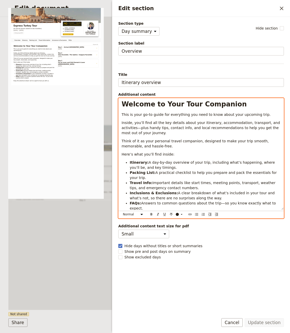
click at [225, 209] on div "Welcome to Your Tour Companion This is your go-to guide for everything you need…" at bounding box center [201, 158] width 166 height 120
click at [228, 215] on p "Enjoy the adventure ahead—we’re so glad to have you with us." at bounding box center [201, 217] width 159 height 5
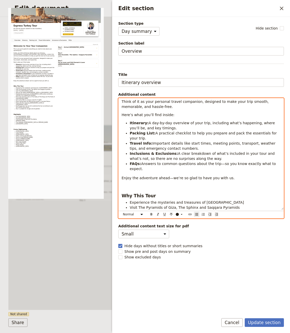
click at [133, 187] on p "Edit section" at bounding box center [201, 186] width 159 height 5
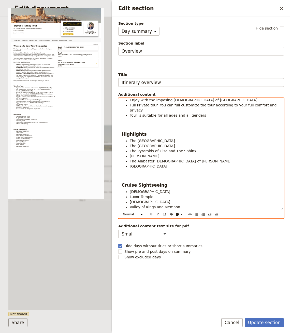
scroll to position [218, 0]
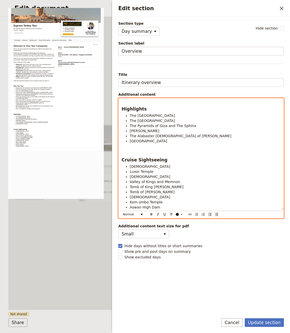
click at [167, 215] on li "Abu Simbel Temples" at bounding box center [205, 217] width 151 height 5
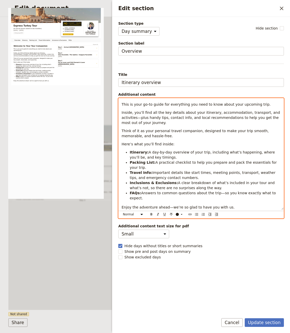
scroll to position [10, 0]
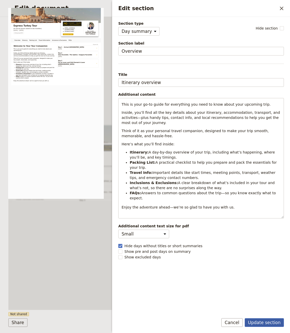
click at [260, 324] on button "Update section" at bounding box center [264, 322] width 39 height 9
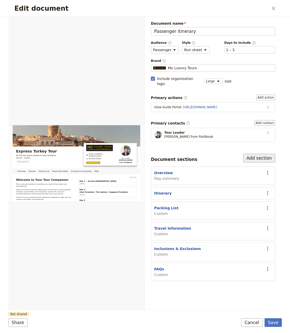
click at [265, 154] on button "Add section" at bounding box center [259, 158] width 32 height 9
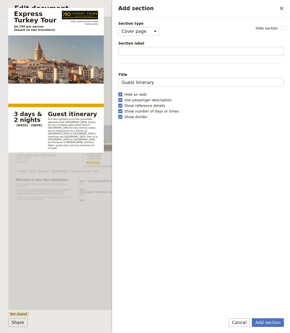
click at [144, 36] on div "Section type Cover page Day summary Itinerary Custom Hide section Section label…" at bounding box center [201, 165] width 166 height 289
click at [146, 32] on select "Cover page Day summary Itinerary Custom" at bounding box center [138, 31] width 41 height 9
click at [118, 27] on select "Cover page Day summary Itinerary Custom" at bounding box center [138, 31] width 41 height 9
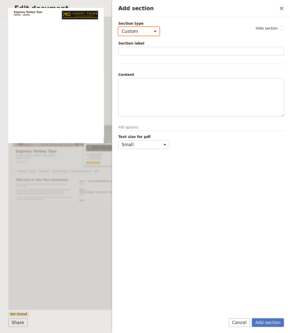
click at [142, 29] on select "Cover page Day summary Itinerary Custom" at bounding box center [138, 31] width 41 height 9
click at [118, 27] on select "Cover page Day summary Itinerary Custom" at bounding box center [138, 31] width 41 height 9
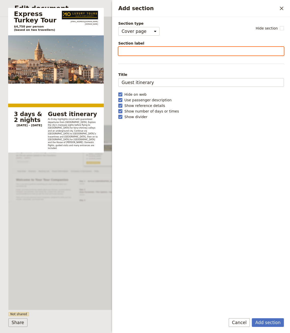
click at [137, 50] on input "Section label" at bounding box center [201, 51] width 166 height 9
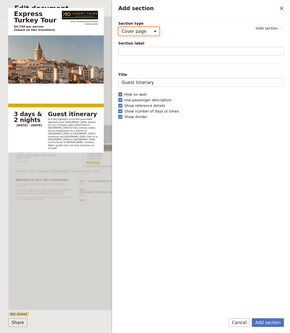
click at [140, 31] on select "Cover page Day summary Itinerary Custom" at bounding box center [138, 31] width 41 height 9
select select "CUSTOM"
click at [118, 27] on select "Cover page Day summary Itinerary Custom" at bounding box center [138, 31] width 41 height 9
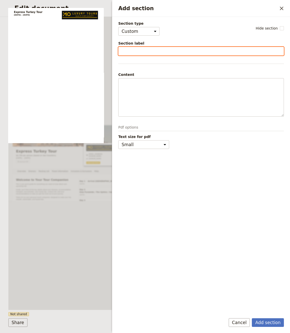
click at [145, 51] on input "Section label" at bounding box center [201, 51] width 166 height 9
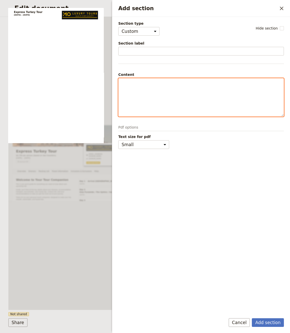
click at [150, 104] on div "Add section" at bounding box center [201, 97] width 165 height 38
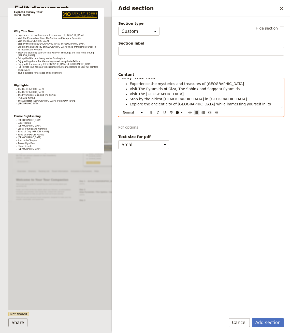
scroll to position [0, 0]
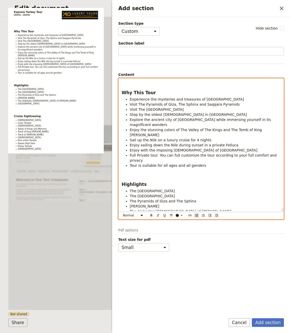
drag, startPoint x: 282, startPoint y: 130, endPoint x: 161, endPoint y: 94, distance: 126.1
click at [285, 207] on div "Section type Cover page Day summary Itinerary Custom Hide section Section label…" at bounding box center [201, 164] width 178 height 294
click at [161, 83] on p "Add section" at bounding box center [201, 82] width 159 height 5
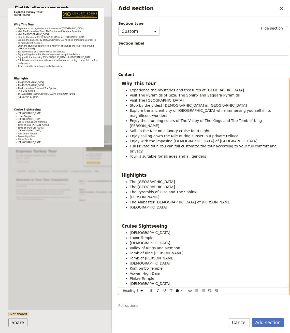
click at [160, 83] on h3 "Why This Tour" at bounding box center [204, 83] width 164 height 6
click at [128, 288] on select "Normal Small text Heading 1 Heading 2 Heading 3" at bounding box center [134, 291] width 24 height 6
click at [122, 288] on select "Normal Small text Heading 1 Heading 2 Heading 3" at bounding box center [134, 291] width 24 height 6
click at [135, 288] on select "Normal Small text Heading 1 Heading 2 Heading 3" at bounding box center [134, 291] width 24 height 6
click at [122, 288] on select "Normal Small text Heading 1 Heading 2 Heading 3" at bounding box center [134, 291] width 24 height 6
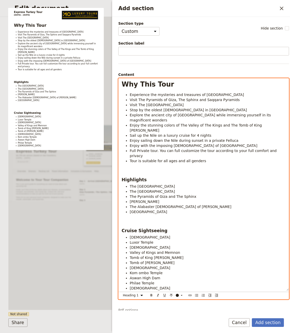
click at [128, 167] on p "Add section" at bounding box center [204, 169] width 164 height 5
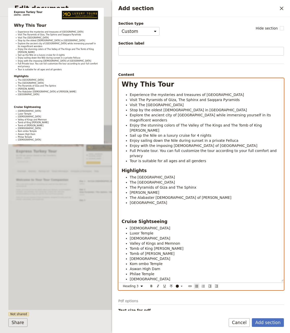
click at [137, 168] on span "Highlights" at bounding box center [134, 170] width 25 height 5
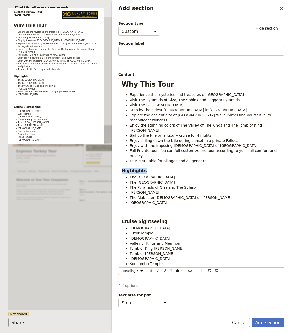
click at [137, 168] on span "Highlights" at bounding box center [134, 170] width 25 height 5
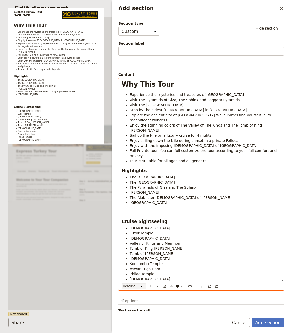
click at [136, 283] on select "Normal Small text Heading 1 Heading 2 Heading 3" at bounding box center [134, 286] width 24 height 6
click at [122, 283] on select "Normal Small text Heading 1 Heading 2 Heading 3" at bounding box center [134, 286] width 24 height 6
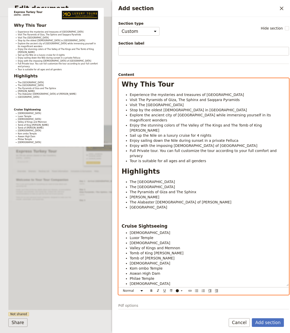
click at [133, 198] on div "Why This Tour Experience the mysteries and treasures of Egypt Visit The Pyramid…" at bounding box center [204, 182] width 170 height 208
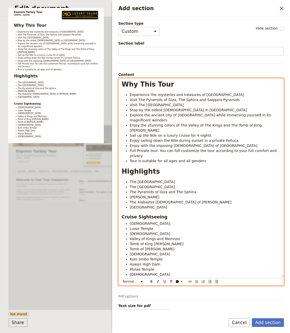
select select "h3"
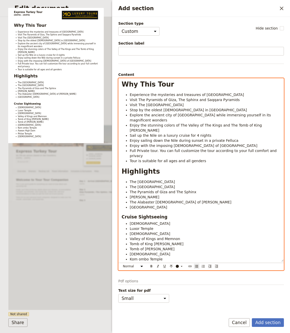
click at [129, 221] on ul "Karnak Temple Luxor Temple Hatsheput Temple Valley of Kings and Memnon Tomb of …" at bounding box center [201, 249] width 159 height 56
click at [130, 221] on span "Karnak Temple" at bounding box center [150, 223] width 40 height 4
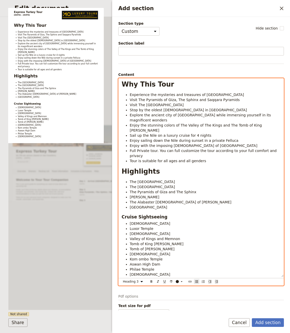
click at [132, 214] on span "Cruise Sightseeing" at bounding box center [145, 216] width 46 height 5
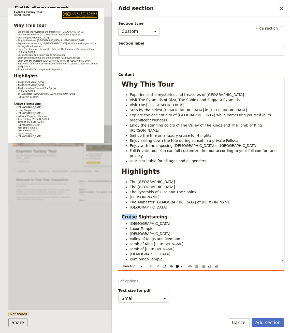
click at [132, 214] on span "Cruise Sightseeing" at bounding box center [145, 216] width 46 height 5
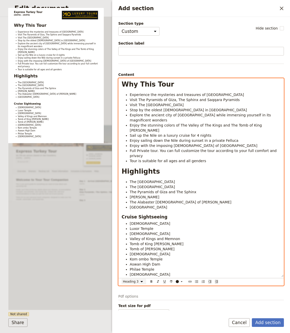
click at [136, 279] on select "Normal Small text Heading 1 Heading 2 Heading 3" at bounding box center [134, 282] width 24 height 6
click at [122, 279] on select "Normal Small text Heading 1 Heading 2 Heading 3" at bounding box center [134, 282] width 24 height 6
select select "h1"
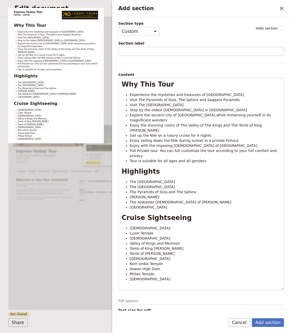
click at [264, 318] on form "Section type Cover page Day summary Itinerary Custom Hide section Section label…" at bounding box center [201, 175] width 178 height 316
click at [263, 323] on button "Add section" at bounding box center [268, 322] width 32 height 9
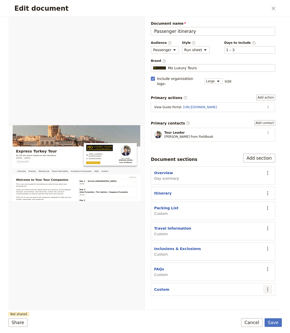
click at [271, 285] on button "​" at bounding box center [267, 289] width 9 height 9
drag, startPoint x: 246, startPoint y: 306, endPoint x: 258, endPoint y: 287, distance: 22.8
click at [246, 306] on span "Move up" at bounding box center [248, 307] width 41 height 5
click at [268, 267] on icon "Actions" at bounding box center [267, 269] width 1 height 4
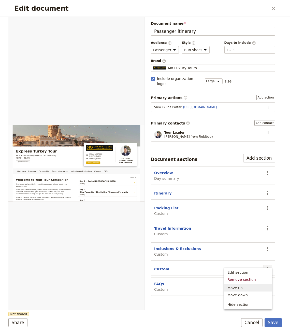
click at [256, 289] on span "Move up" at bounding box center [248, 287] width 41 height 5
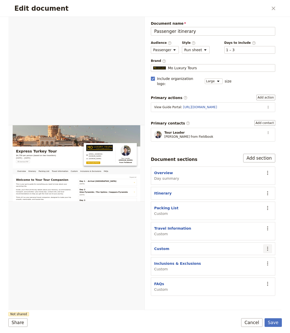
click at [267, 246] on icon "Actions" at bounding box center [268, 249] width 6 height 6
click at [256, 268] on span "Move up" at bounding box center [248, 267] width 41 height 5
click at [267, 225] on icon "Actions" at bounding box center [268, 228] width 6 height 6
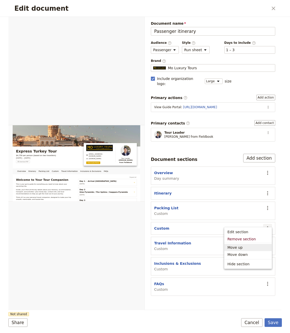
click at [250, 246] on span "Move up" at bounding box center [248, 247] width 41 height 5
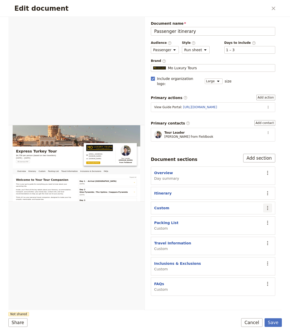
click at [266, 205] on icon "Actions" at bounding box center [268, 208] width 6 height 6
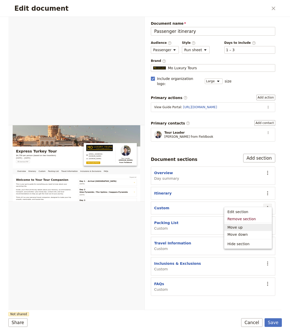
click at [250, 229] on span "Move up" at bounding box center [248, 227] width 41 height 5
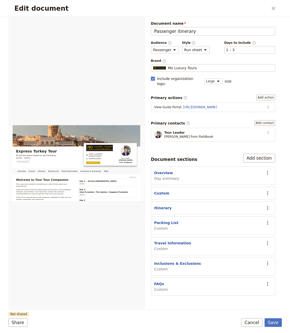
click at [160, 187] on section "Custom ​" at bounding box center [213, 193] width 124 height 13
click at [157, 190] on section "Custom ​" at bounding box center [213, 193] width 124 height 13
click at [158, 189] on section "Custom ​" at bounding box center [213, 193] width 124 height 13
click at [160, 191] on button "Custom" at bounding box center [161, 193] width 15 height 5
select select "CUSTOM"
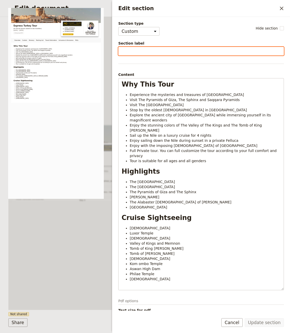
click at [164, 52] on input "Section label" at bounding box center [201, 51] width 166 height 9
type input "Overview"
click at [245, 318] on button "Update section" at bounding box center [264, 322] width 39 height 9
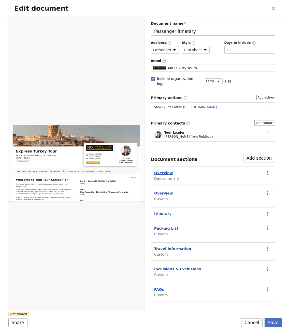
click at [164, 170] on button "Overview" at bounding box center [163, 172] width 19 height 5
select select "DAY_SUMMARY"
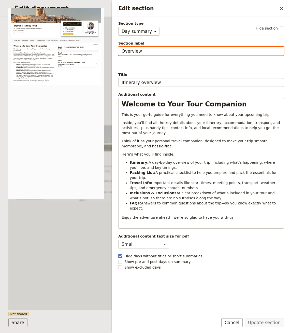
click at [145, 49] on input "Overview" at bounding box center [201, 51] width 166 height 9
type input "Information"
click at [245, 318] on button "Update section" at bounding box center [264, 322] width 39 height 9
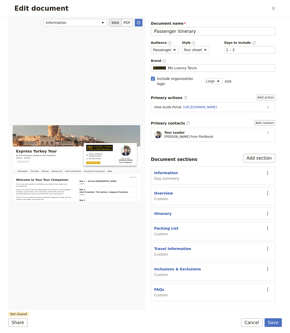
scroll to position [66, 0]
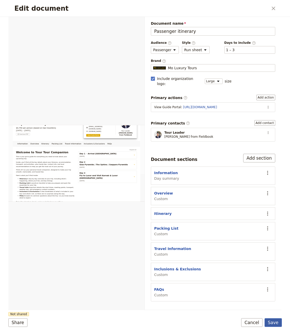
click at [270, 320] on button "Save" at bounding box center [273, 322] width 17 height 9
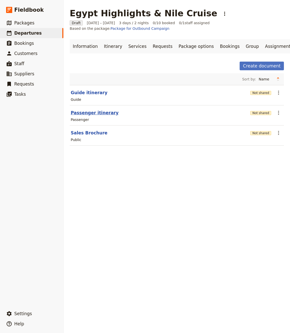
click at [97, 115] on button "Passenger itinerary" at bounding box center [95, 113] width 48 height 6
select select "PASSENGER"
select select "RUN_SHEET"
select select "LARGE"
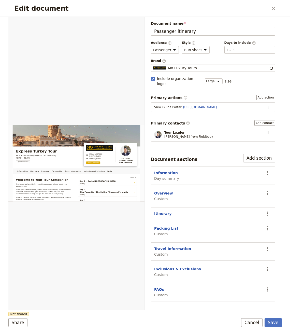
scroll to position [0, 0]
click at [95, 51] on div "Edit document" at bounding box center [76, 164] width 136 height 294
click at [278, 9] on div "Edit document ​" at bounding box center [145, 8] width 274 height 17
click at [274, 9] on icon "Close dialog" at bounding box center [274, 9] width 4 height 4
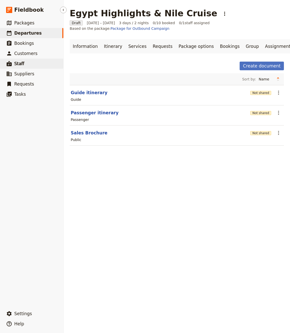
click at [21, 65] on span "Staff" at bounding box center [19, 63] width 10 height 5
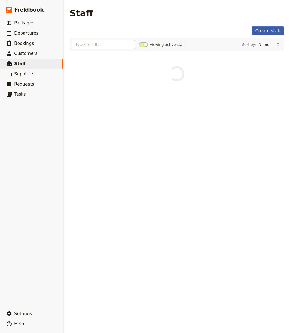
click at [258, 31] on link "Create staff" at bounding box center [268, 30] width 32 height 9
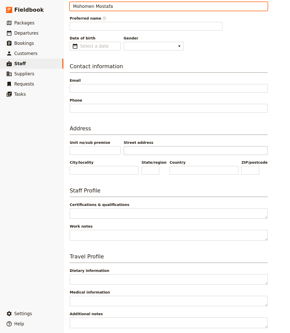
scroll to position [64, 0]
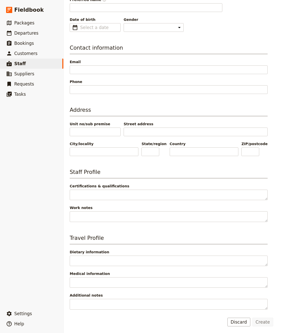
type input "Mohomen Mostafa"
type input "Mohomen"
click at [258, 314] on form "Personal information Name Mohomen Mostafa Preferred name ​ Mohomen Date of birt…" at bounding box center [172, 144] width 204 height 364
click at [261, 318] on button "Create" at bounding box center [263, 322] width 21 height 9
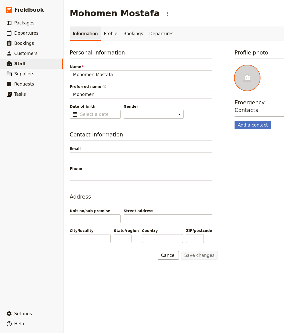
click at [245, 76] on icon at bounding box center [247, 77] width 5 height 5
click at [235, 65] on input "file" at bounding box center [234, 65] width 0 height 0
type input "C:\fakepath\Screenshot 2025-09-16 at 7.38.42 PM.png"
click at [39, 37] on link "​ Departures" at bounding box center [31, 33] width 63 height 10
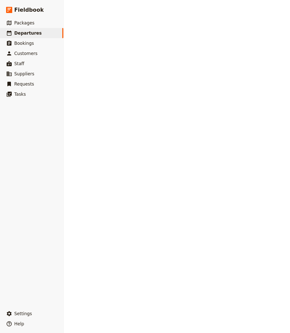
select select "CREATED_AT"
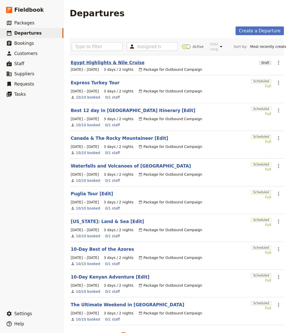
click at [107, 64] on link "Egypt Highlights & Nile Cruise" at bounding box center [108, 63] width 74 height 6
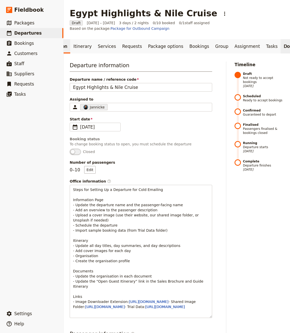
scroll to position [0, 42]
click at [269, 47] on link "Documents" at bounding box center [284, 46] width 31 height 14
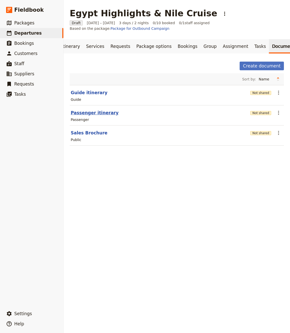
click at [92, 114] on button "Passenger itinerary" at bounding box center [95, 113] width 48 height 6
select select "PASSENGER"
select select "RUN_SHEET"
select select "LARGE"
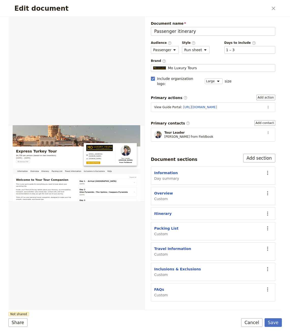
click at [192, 131] on div "Tour Leader Jeff from Fieldbook" at bounding box center [188, 135] width 49 height 8
click at [263, 128] on section "Tour Leader Jeff from Fieldbook ​" at bounding box center [213, 135] width 124 height 14
click at [268, 131] on icon "Actions" at bounding box center [268, 133] width 4 height 4
click at [256, 136] on span "Edit contact" at bounding box center [250, 136] width 21 height 5
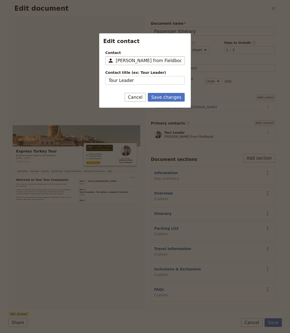
click at [122, 59] on input "Jeff from Fieldbook" at bounding box center [149, 61] width 66 height 6
click at [147, 71] on span "Mohomen Mostafa" at bounding box center [135, 72] width 40 height 6
type input "Mohomen Mostafa"
click at [143, 82] on input "Tour Leader" at bounding box center [144, 80] width 79 height 9
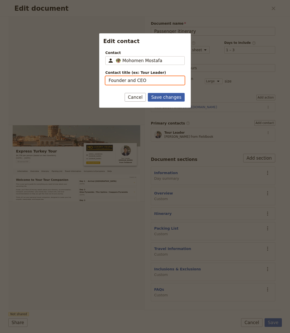
type input "Founder and CEO"
click at [178, 98] on button "Save changes" at bounding box center [166, 97] width 37 height 9
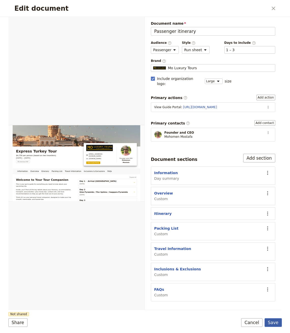
click at [275, 325] on button "Save" at bounding box center [273, 322] width 17 height 9
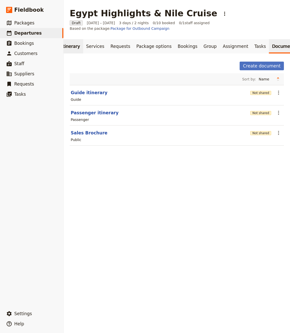
click at [74, 49] on link "Itinerary" at bounding box center [71, 46] width 24 height 14
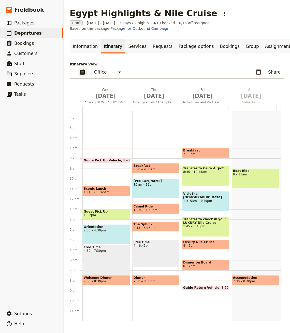
click at [63, 11] on icon "Hide menu" at bounding box center [63, 10] width 4 height 4
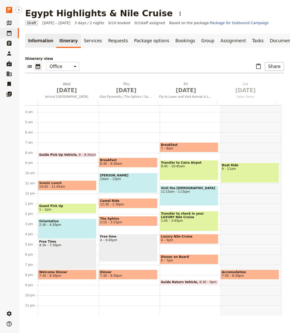
click at [42, 40] on link "Information" at bounding box center [40, 41] width 31 height 14
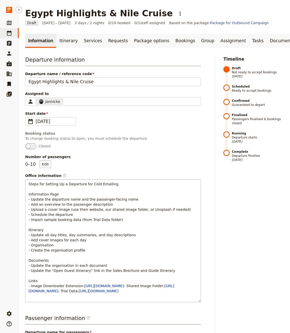
scroll to position [151, 0]
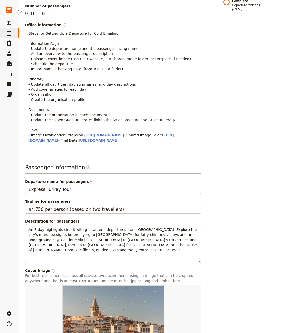
click at [67, 194] on input "Express Turkey Tour" at bounding box center [113, 189] width 176 height 9
paste input "gypt Highlights & Nile Cruise"
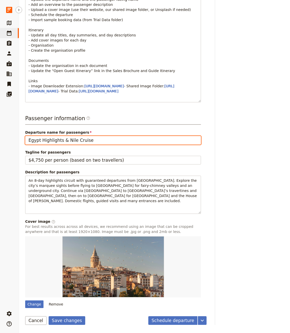
scroll to position [213, 0]
type input "Egypt Highlights & Nile Cruise"
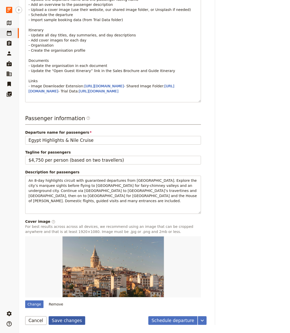
click at [58, 320] on button "Save changes" at bounding box center [67, 320] width 37 height 9
click at [31, 305] on div "Change" at bounding box center [34, 304] width 18 height 8
click at [25, 300] on input "Change" at bounding box center [25, 300] width 0 height 0
type input "C:\fakepath\DSC_3863.jpg"
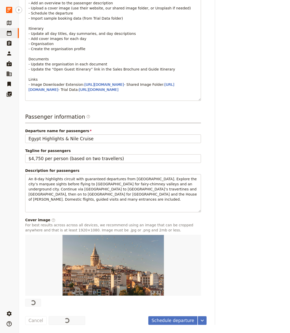
scroll to position [0, 0]
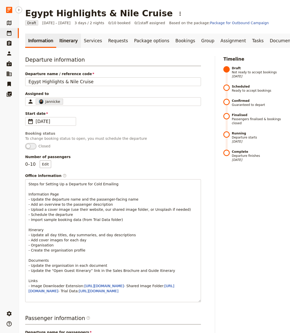
click at [59, 40] on link "Itinerary" at bounding box center [68, 41] width 24 height 14
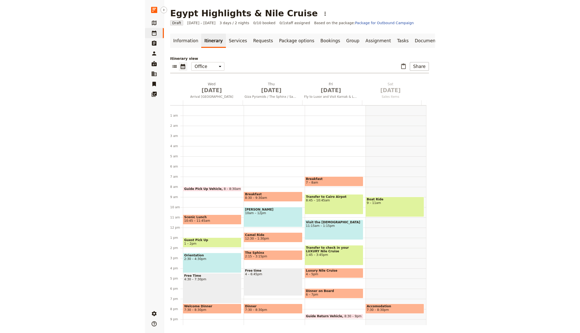
scroll to position [24, 0]
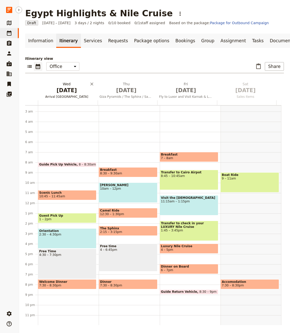
click at [64, 92] on span "Oct 1" at bounding box center [66, 91] width 53 height 8
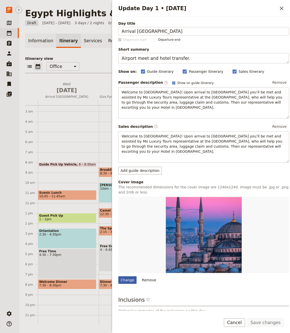
click at [127, 276] on div "Change" at bounding box center [127, 280] width 18 height 8
click at [118, 276] on input "Change" at bounding box center [118, 276] width 0 height 0
type input "C:\fakepath\Hatshepsut+Temple.jpg"
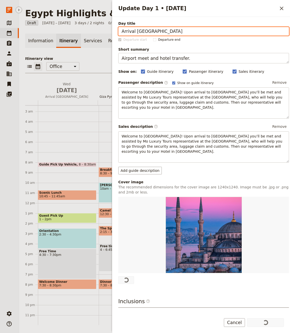
click at [105, 90] on span "Oct 2" at bounding box center [126, 91] width 53 height 8
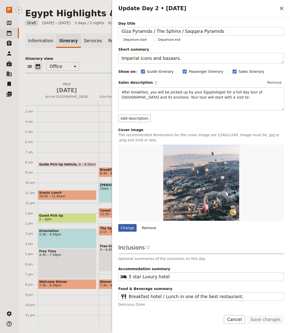
click at [124, 230] on div "Change" at bounding box center [127, 228] width 18 height 8
click at [118, 224] on input "Change" at bounding box center [118, 224] width 0 height 0
type input "C:\fakepath\Giza+pyramids+2.jpg"
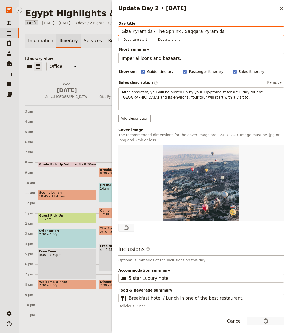
click at [99, 58] on p "Itinerary view" at bounding box center [154, 58] width 259 height 5
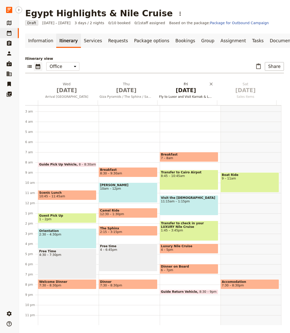
click at [166, 85] on h2 "Fri Oct 3 Fly to Luxor and Visit Karnak & Luxor Temples" at bounding box center [185, 87] width 53 height 13
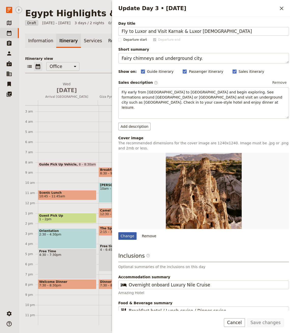
click at [121, 232] on div "Change" at bounding box center [127, 236] width 18 height 8
click at [118, 232] on input "Change" at bounding box center [118, 232] width 0 height 0
click at [130, 232] on div "Change" at bounding box center [127, 236] width 18 height 8
click at [118, 232] on input "Change" at bounding box center [118, 232] width 0 height 0
type input "C:\fakepath\Zahra+Nile+Cruise.jpg"
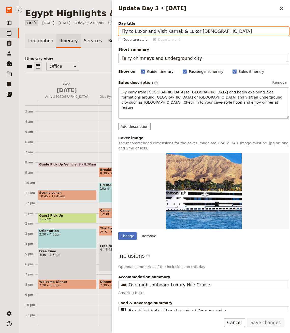
click at [93, 65] on div "​ ​ Office Guide Passenger Sales ​ Share" at bounding box center [154, 67] width 259 height 11
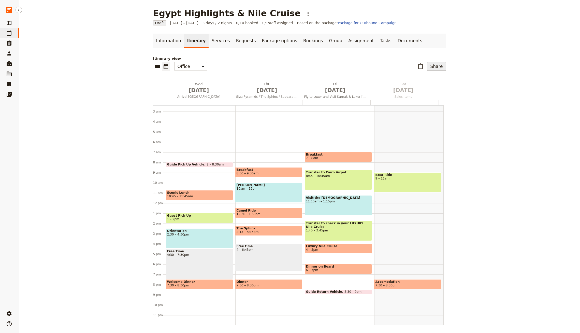
click at [290, 64] on button "Share" at bounding box center [436, 66] width 19 height 9
click at [290, 85] on span "Passenger itinerary" at bounding box center [423, 84] width 34 height 5
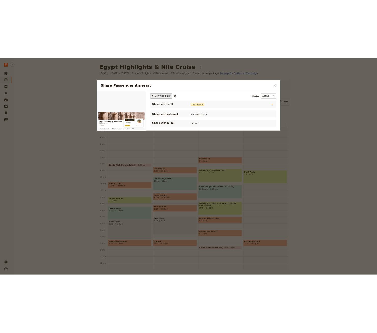
scroll to position [0, 0]
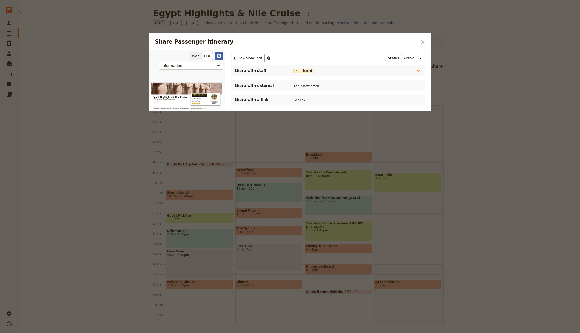
click at [222, 54] on link "​" at bounding box center [219, 56] width 8 height 8
drag, startPoint x: 524, startPoint y: 153, endPoint x: 507, endPoint y: 154, distance: 16.6
click at [290, 153] on div at bounding box center [290, 166] width 580 height 333
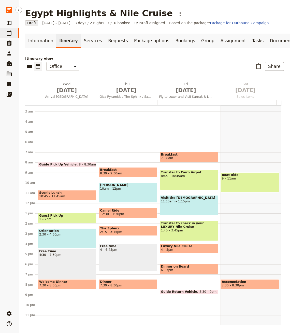
click at [58, 195] on span "10:45 – 11:45am" at bounding box center [52, 196] width 26 height 4
click at [65, 282] on span "Welcome Dinner" at bounding box center [67, 282] width 56 height 4
click at [49, 249] on div "Free Time 4:30 – 7:30pm" at bounding box center [67, 264] width 59 height 30
click at [52, 219] on span "1 – 2pm" at bounding box center [67, 219] width 56 height 4
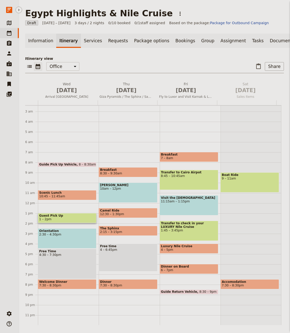
click at [58, 196] on span "10:45 – 11:45am" at bounding box center [52, 196] width 26 height 4
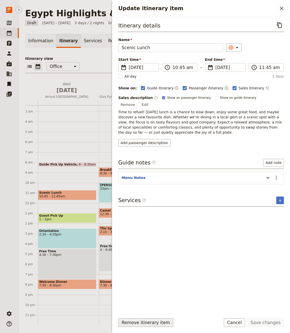
click at [137, 320] on button "Remove itinerary item" at bounding box center [145, 322] width 55 height 9
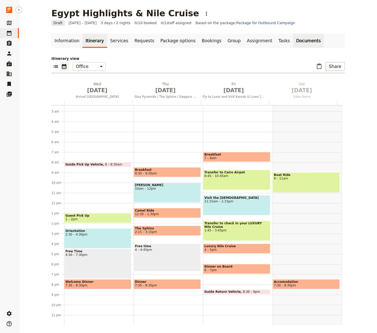
click at [290, 39] on link "Documents" at bounding box center [308, 41] width 31 height 14
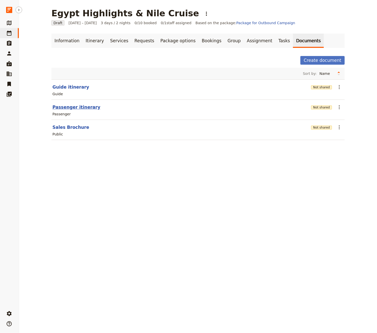
click at [63, 109] on button "Passenger itinerary" at bounding box center [76, 107] width 48 height 6
select select "PASSENGER"
select select "RUN_SHEET"
select select "LARGE"
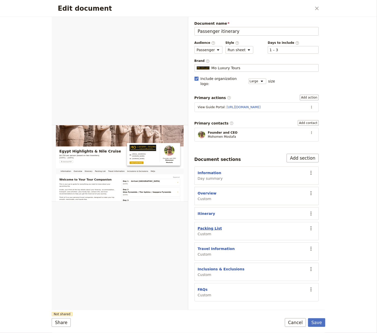
click at [211, 226] on button "Packing List" at bounding box center [210, 228] width 24 height 5
select select "CUSTOM"
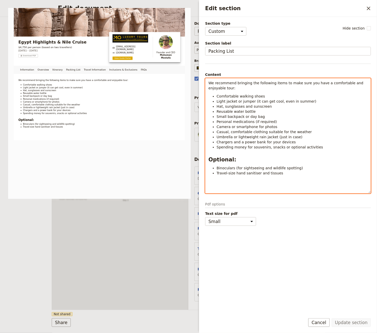
click at [250, 149] on div "We recommend bringing the following items to make sure you have a comfortable a…" at bounding box center [287, 135] width 165 height 115
select select "paragraph"
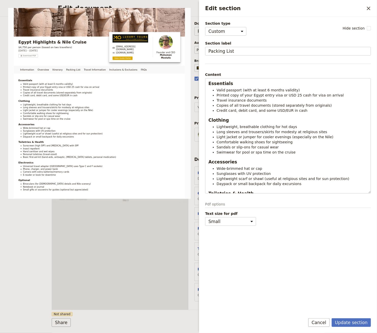
click at [290, 327] on div "Update section Cancel" at bounding box center [288, 325] width 178 height 15
click at [290, 325] on button "Update section" at bounding box center [351, 322] width 39 height 9
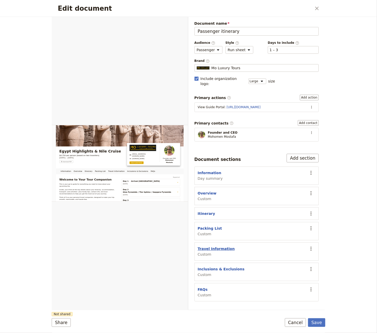
click at [222, 246] on button "Travel Information" at bounding box center [216, 248] width 37 height 5
select select "CUSTOM"
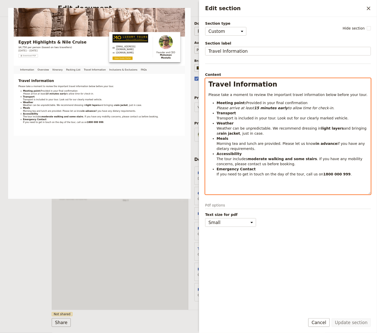
click at [235, 129] on span "Weather can be unpredictable. We recommend dressing in" at bounding box center [269, 128] width 105 height 4
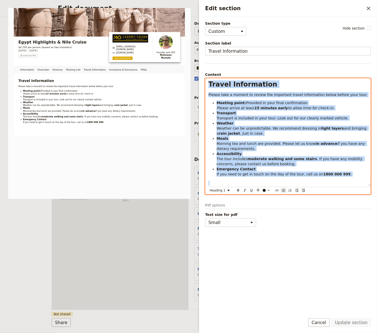
select select "paragraph"
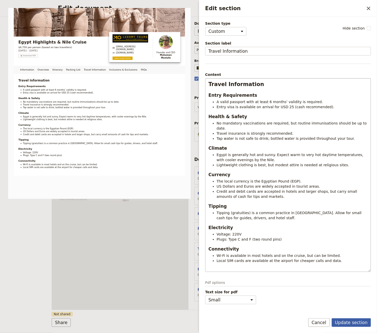
click at [290, 320] on button "Update section" at bounding box center [351, 322] width 39 height 9
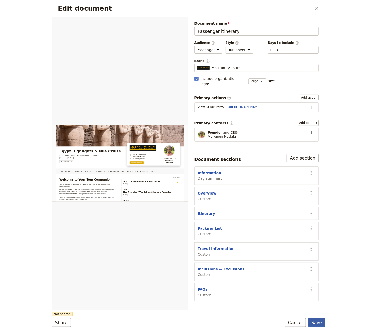
click at [290, 321] on button "Save" at bounding box center [316, 322] width 17 height 9
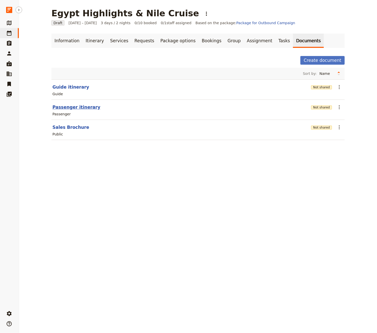
click at [65, 105] on button "Passenger itinerary" at bounding box center [76, 107] width 48 height 6
select select "PASSENGER"
select select "RUN_SHEET"
select select "LARGE"
click at [90, 42] on link "Itinerary" at bounding box center [94, 41] width 24 height 14
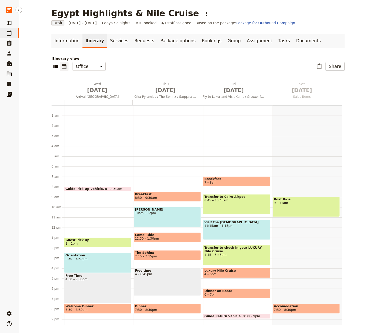
scroll to position [24, 0]
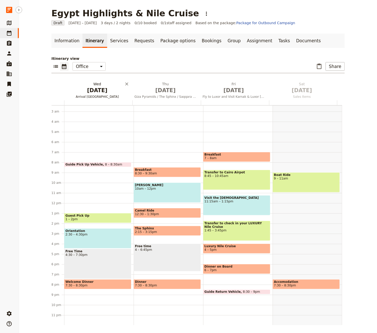
click at [96, 96] on span "Arrival [GEOGRAPHIC_DATA]" at bounding box center [97, 97] width 66 height 4
click at [94, 215] on span "Guest Pick Up" at bounding box center [97, 216] width 65 height 4
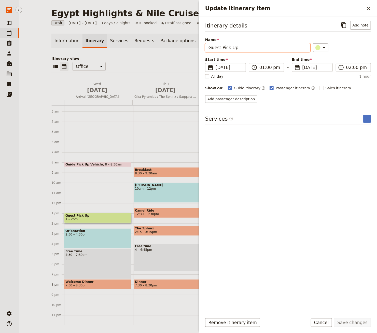
drag, startPoint x: 238, startPoint y: 47, endPoint x: 222, endPoint y: 48, distance: 15.8
click at [238, 47] on input "Guest Pick Up" at bounding box center [257, 47] width 105 height 9
click at [223, 46] on input "Guest Pick Up" at bounding box center [257, 47] width 105 height 9
type input "Pick Up"
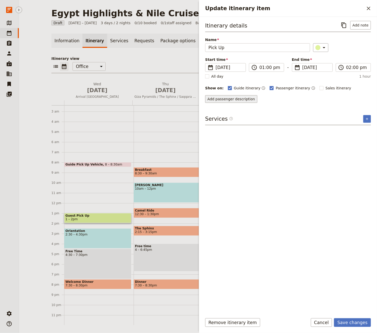
click at [233, 96] on button "Add passenger description" at bounding box center [231, 99] width 52 height 8
click at [214, 115] on p "Update itinerary item" at bounding box center [287, 116] width 159 height 5
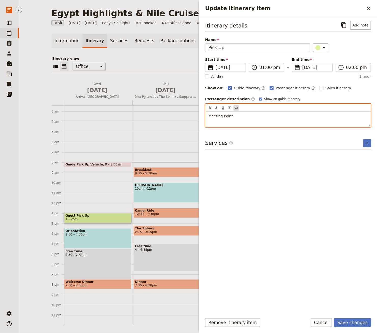
click at [235, 108] on icon "Insert link" at bounding box center [236, 108] width 4 height 4
type input "https://maps.app.goo.gl/rLne4au41zGADcMs5"
click at [267, 123] on icon "Confirm link url changes" at bounding box center [267, 123] width 3 height 2
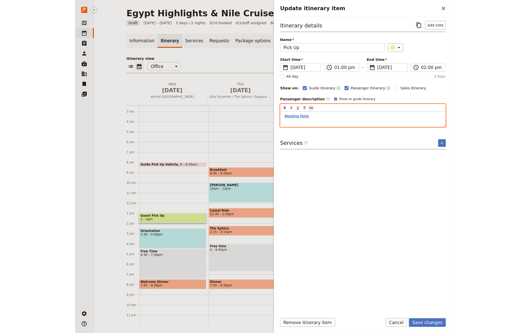
scroll to position [0, 0]
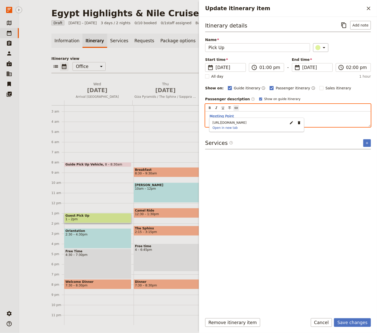
click at [206, 115] on div "Meeting Point" at bounding box center [287, 118] width 165 height 15
click at [265, 120] on body "Fieldbook ​ ​ Fieldbook ​ ​ Packages ​ Departures ​ Bookings ​ Customers ​ Staf…" at bounding box center [188, 166] width 377 height 333
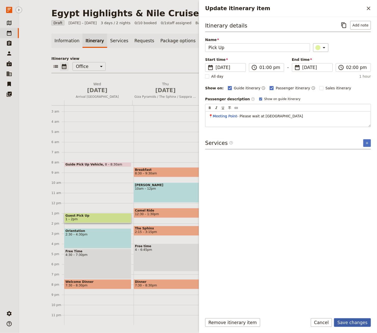
click at [290, 326] on button "Save changes" at bounding box center [352, 322] width 37 height 9
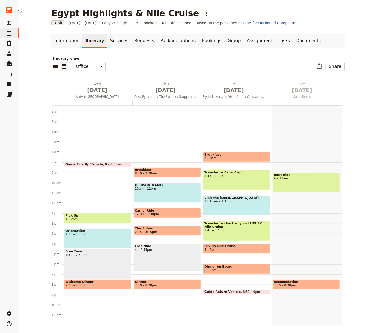
click at [97, 244] on div "Orientation 2:30 – 4:30pm" at bounding box center [97, 238] width 67 height 20
click at [73, 285] on span "7:30 – 8:30pm" at bounding box center [76, 286] width 22 height 4
click at [82, 271] on div "Free Time 4:30 – 7:30pm" at bounding box center [97, 264] width 67 height 30
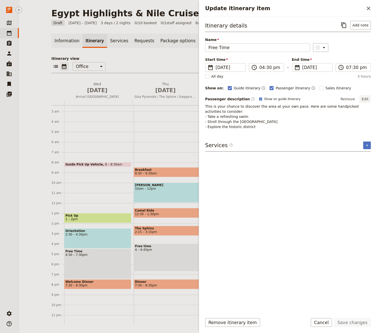
click at [290, 96] on button "Edit" at bounding box center [364, 99] width 11 height 8
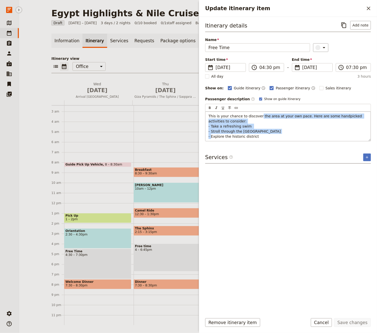
drag, startPoint x: 292, startPoint y: 131, endPoint x: 262, endPoint y: 118, distance: 32.5
click at [259, 114] on p "This is your chance to discover the area at your own pace. Here are some handpi…" at bounding box center [287, 126] width 159 height 25
click at [270, 128] on p "This is your chance to discover the area at your own pace. Here are some handpi…" at bounding box center [287, 126] width 159 height 25
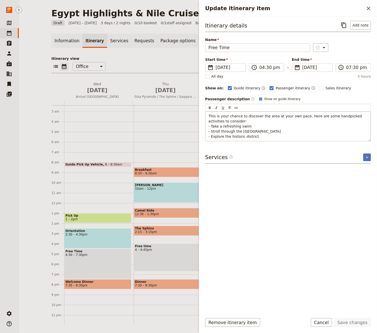
drag, startPoint x: 260, startPoint y: 139, endPoint x: 263, endPoint y: 114, distance: 24.9
click at [261, 115] on div "This is your chance to discover the area at your own pace. Here are some handpi…" at bounding box center [287, 126] width 165 height 30
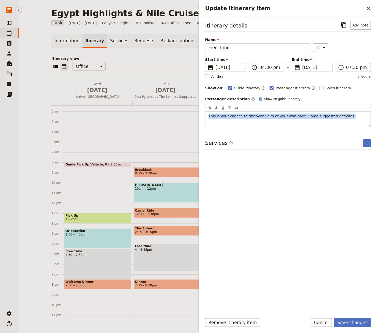
copy span "This is your chance to discover Cairo at your own pace. Some suggested activite…"
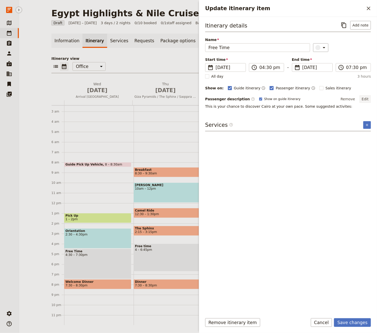
click at [290, 97] on button "Edit" at bounding box center [364, 99] width 11 height 8
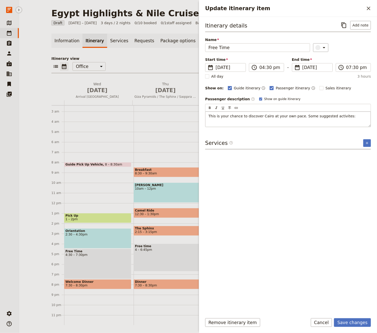
click at [290, 118] on div "This is your chance to discover Cairo at your own pace. Some suggested activite…" at bounding box center [287, 118] width 165 height 15
drag, startPoint x: 345, startPoint y: 116, endPoint x: 351, endPoint y: 116, distance: 5.9
click at [290, 116] on p "This is your chance to discover Cairo at your own pace. Some suggested activite…" at bounding box center [287, 116] width 159 height 5
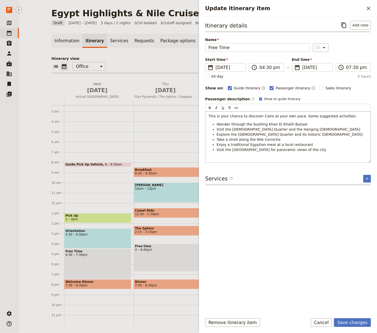
click at [222, 155] on div "This is your chance to discover Cairo at your own pace. Some suggested activiti…" at bounding box center [287, 136] width 165 height 51
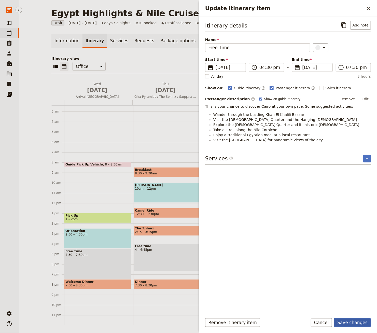
click at [290, 318] on form "Itinerary details ​ Add note Name Free Time ​ Start time ​ 1 Oct 2025 01/10/202…" at bounding box center [288, 175] width 178 height 316
click at [290, 326] on button "Save changes" at bounding box center [352, 322] width 37 height 9
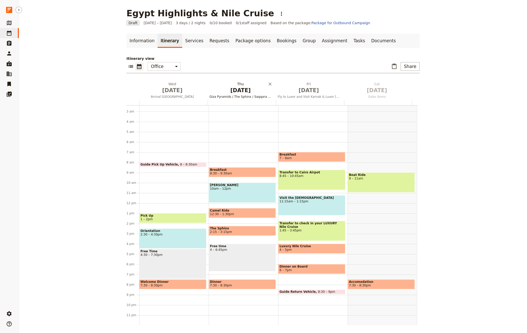
click at [233, 90] on span "Oct 2" at bounding box center [241, 91] width 62 height 8
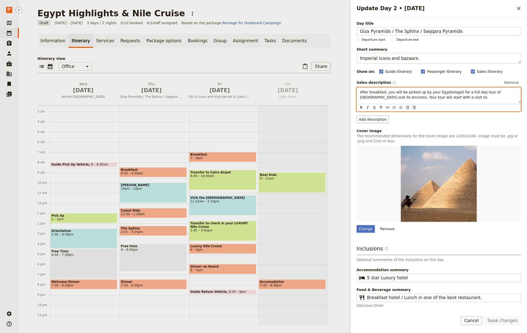
drag, startPoint x: 403, startPoint y: 99, endPoint x: 406, endPoint y: 98, distance: 3.0
click at [290, 99] on div "After breakfast, you will be picked up by your Egyptologist for a full day tour…" at bounding box center [439, 95] width 164 height 15
copy span "After breakfast, you will be picked up by your Egyptologist for a full day tour…"
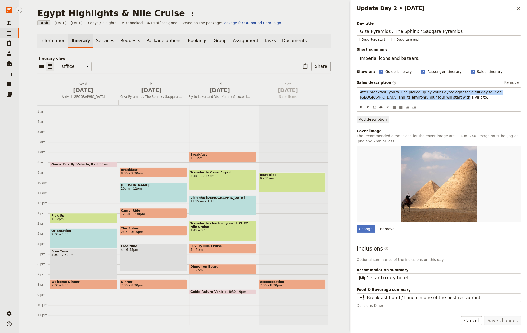
click at [290, 120] on button "Add description" at bounding box center [373, 120] width 32 height 8
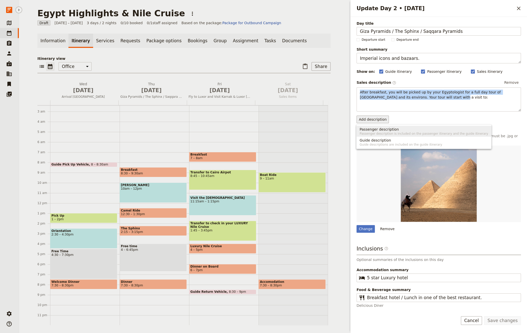
click at [290, 130] on span "Passenger description" at bounding box center [379, 129] width 39 height 5
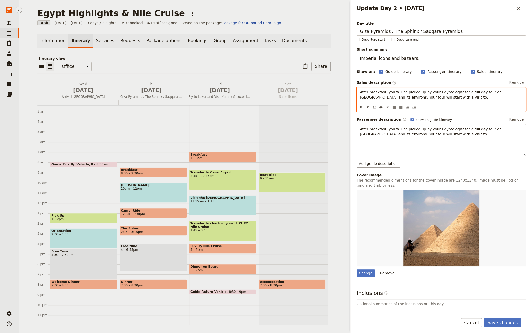
click at [290, 94] on p "After breakfast, you will be picked up by your Egyptologist for a full day tour…" at bounding box center [441, 95] width 163 height 10
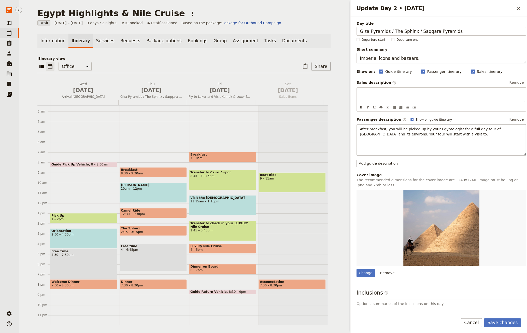
drag, startPoint x: 511, startPoint y: 83, endPoint x: 509, endPoint y: 88, distance: 4.6
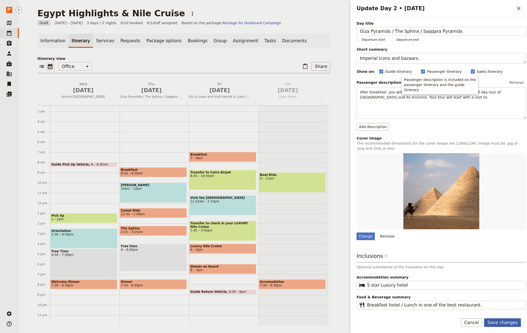
click at [290, 322] on button "Save changes" at bounding box center [502, 322] width 37 height 9
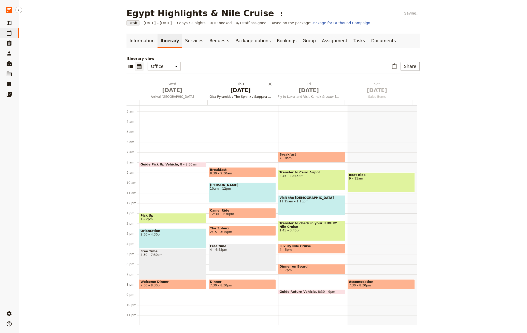
click at [233, 90] on span "Oct 2" at bounding box center [241, 91] width 62 height 8
click at [285, 90] on span "Oct 3" at bounding box center [309, 91] width 62 height 8
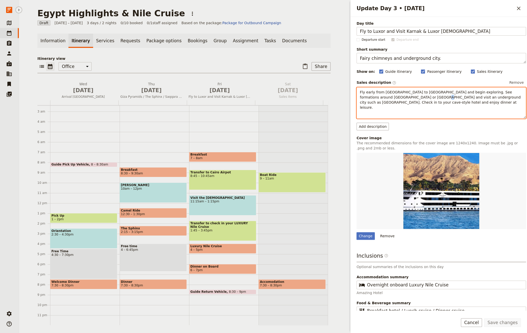
click at [290, 96] on span "Fly early from Istanbul to Cappadocia and begin exploring. See formations aroun…" at bounding box center [441, 99] width 162 height 19
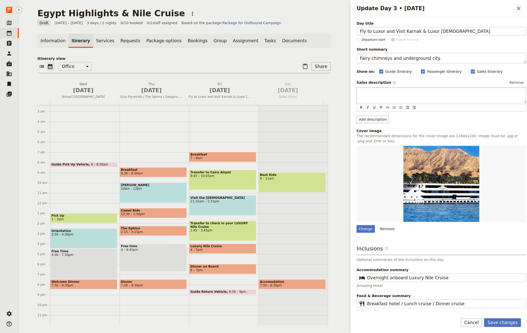
click at [290, 118] on div "Day title Fly to Luxor and Visit Karnak & Luxor Temples Departure start Departu…" at bounding box center [442, 167] width 170 height 293
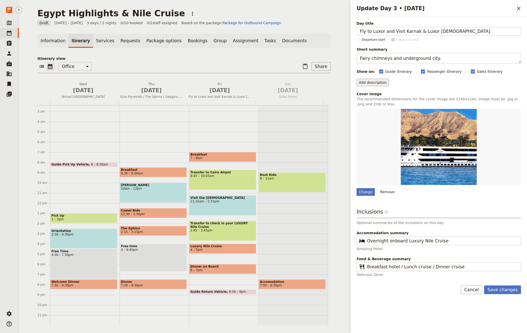
click at [290, 82] on button "Add description" at bounding box center [373, 83] width 32 height 8
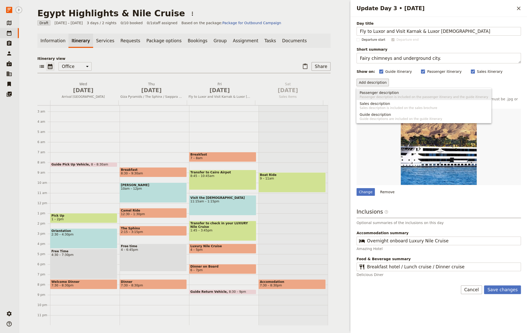
click at [290, 95] on span "Passenger description is included on the passenger itinerary and the guide itin…" at bounding box center [424, 97] width 129 height 4
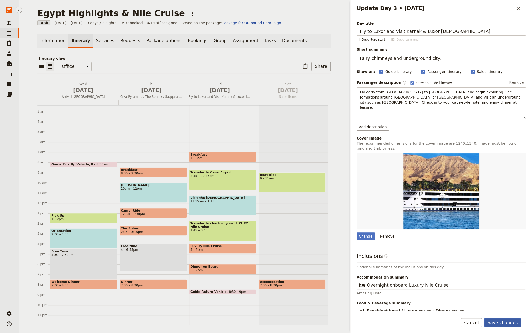
click at [290, 322] on button "Save changes" at bounding box center [502, 322] width 37 height 9
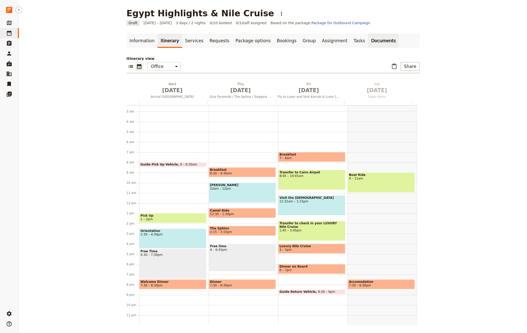
click at [290, 43] on link "Documents" at bounding box center [383, 41] width 31 height 14
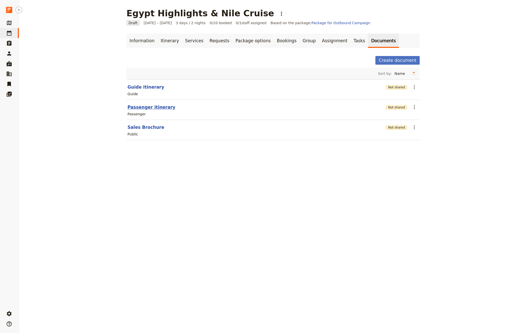
click at [141, 106] on button "Passenger itinerary" at bounding box center [152, 107] width 48 height 6
select select "PASSENGER"
select select "RUN_SHEET"
select select "LARGE"
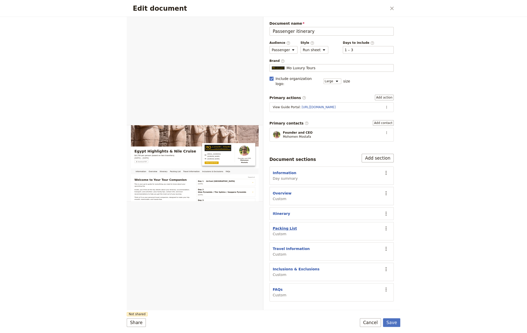
click at [283, 226] on button "Packing List" at bounding box center [285, 228] width 24 height 5
select select "CUSTOM"
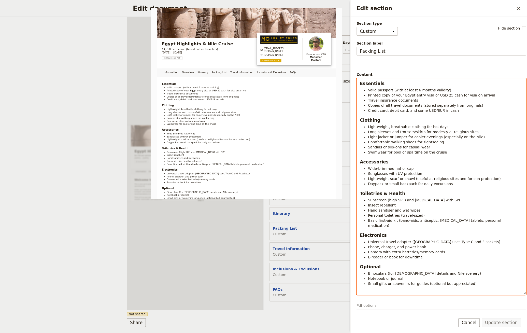
click at [290, 86] on h3 "Essentials" at bounding box center [441, 83] width 163 height 6
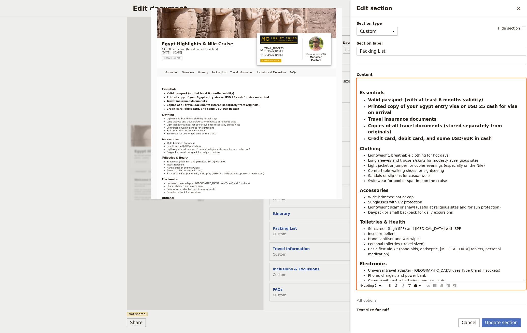
select select "paragraph"
click at [290, 287] on select "Normal Small text Heading 1 Heading 2 Heading 3" at bounding box center [372, 286] width 24 height 6
click at [290, 283] on select "Normal Small text Heading 1 Heading 2 Heading 3" at bounding box center [372, 286] width 24 height 6
select select "h1"
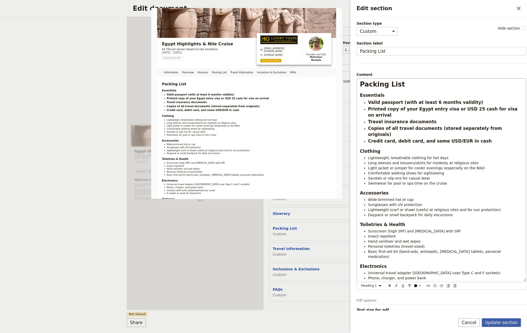
click at [290, 322] on button "Update section" at bounding box center [501, 322] width 39 height 9
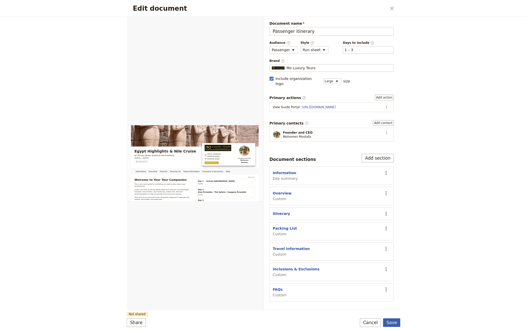
click at [290, 322] on button "Save" at bounding box center [391, 322] width 17 height 9
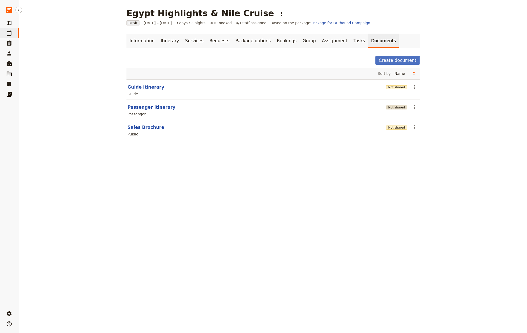
click at [290, 107] on button "Not shared" at bounding box center [396, 107] width 21 height 4
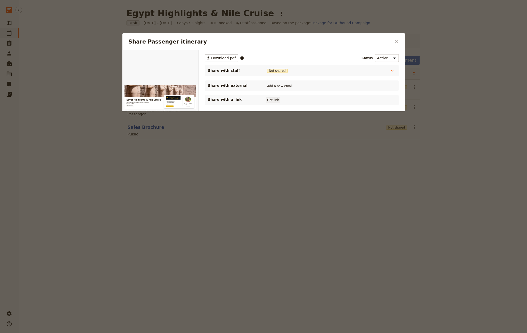
click at [272, 101] on button "Get link" at bounding box center [273, 100] width 14 height 6
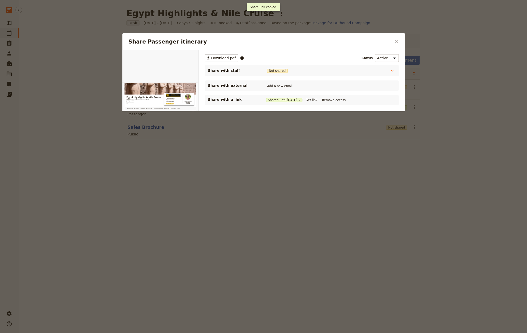
click at [290, 95] on div at bounding box center [263, 166] width 527 height 333
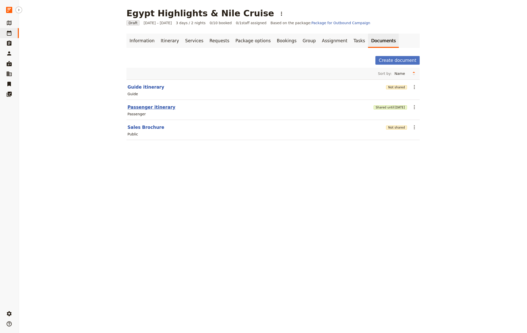
drag, startPoint x: 156, startPoint y: 114, endPoint x: 156, endPoint y: 109, distance: 5.1
click at [156, 114] on div "Passenger" at bounding box center [273, 114] width 292 height 6
click at [155, 106] on button "Passenger itinerary" at bounding box center [152, 107] width 48 height 6
select select "PASSENGER"
select select "RUN_SHEET"
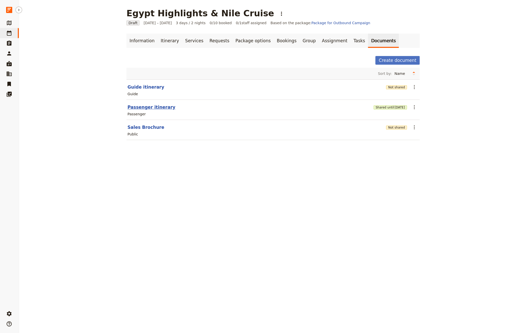
select select "LARGE"
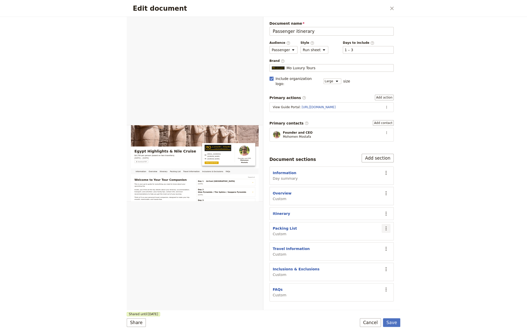
click at [388, 225] on icon "Actions" at bounding box center [386, 228] width 6 height 6
click at [367, 261] on span "Hide section" at bounding box center [366, 263] width 41 height 5
drag, startPoint x: 447, startPoint y: 161, endPoint x: 453, endPoint y: 146, distance: 16.9
click at [447, 161] on div "Edit document ​ Information Overview Itinerary Travel Information Inclusions & …" at bounding box center [263, 166] width 527 height 333
click at [385, 246] on icon "Actions" at bounding box center [386, 249] width 6 height 6
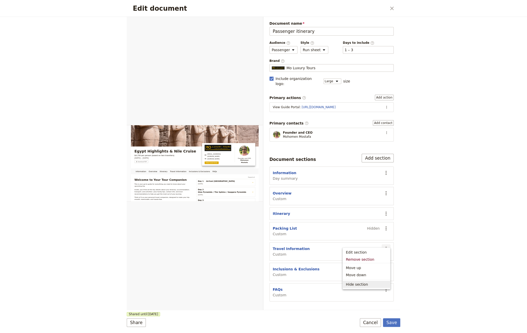
click at [363, 284] on span "Hide section" at bounding box center [357, 284] width 22 height 5
click at [388, 268] on section "Inclusions & Exclusions Custom ​" at bounding box center [332, 272] width 124 height 18
click at [388, 266] on icon "Actions" at bounding box center [386, 269] width 6 height 6
click at [443, 205] on div "Edit document ​ Information Overview Itinerary Inclusions & Exclusions FAQs Web…" at bounding box center [263, 166] width 527 height 333
click at [396, 8] on div "Edit document ​" at bounding box center [264, 8] width 274 height 17
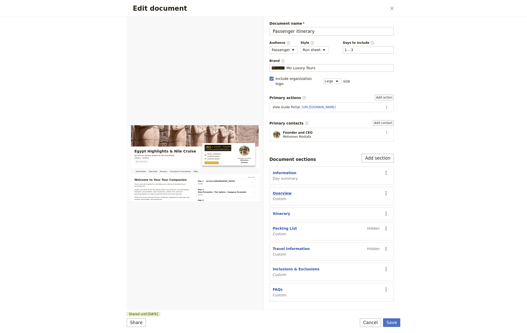
click at [282, 191] on button "Overview" at bounding box center [282, 193] width 19 height 5
select select "CUSTOM"
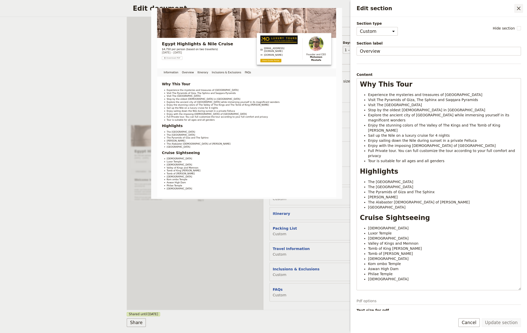
click at [518, 6] on icon "Close drawer" at bounding box center [519, 8] width 6 height 6
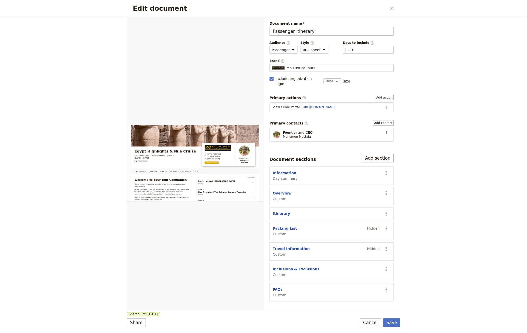
click at [286, 191] on button "Overview" at bounding box center [282, 193] width 19 height 5
select select "CUSTOM"
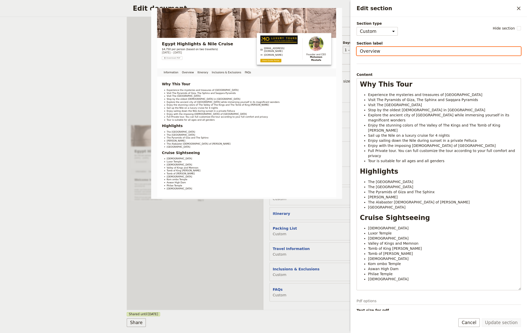
click at [392, 50] on input "Overview" at bounding box center [439, 51] width 164 height 9
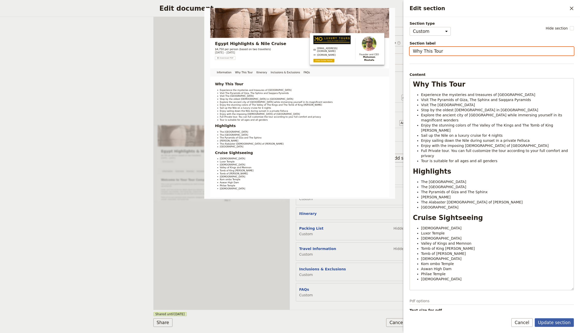
type input "Why This Tour"
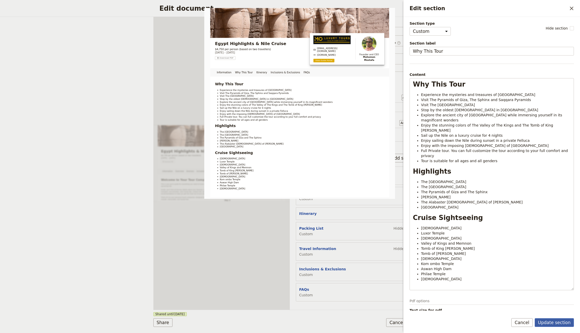
click at [527, 323] on button "Update section" at bounding box center [554, 322] width 39 height 9
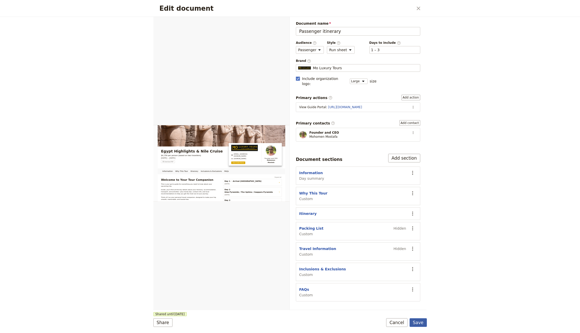
click at [425, 321] on button "Save" at bounding box center [418, 322] width 17 height 9
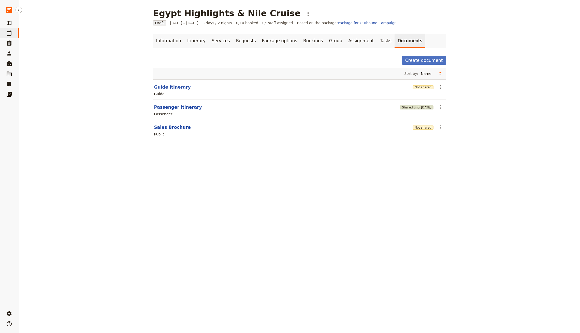
click at [421, 108] on span "[DATE]" at bounding box center [426, 107] width 10 height 4
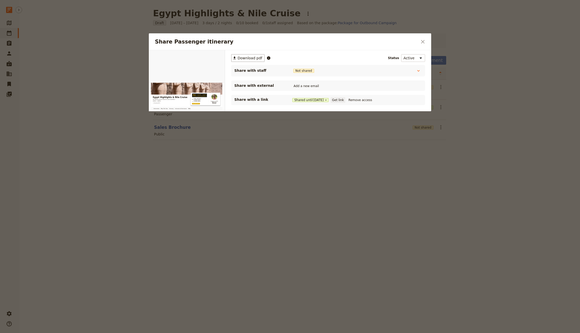
click at [339, 101] on button "Get link" at bounding box center [338, 100] width 14 height 6
click at [299, 165] on div at bounding box center [290, 166] width 580 height 333
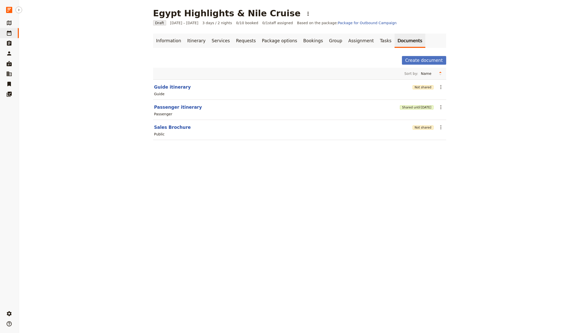
click at [156, 102] on section "Passenger itinerary Shared until [DATE] ​ Passenger" at bounding box center [299, 110] width 293 height 20
click at [157, 106] on button "Passenger itinerary" at bounding box center [178, 107] width 48 height 6
select select "PASSENGER"
select select "RUN_SHEET"
select select "LARGE"
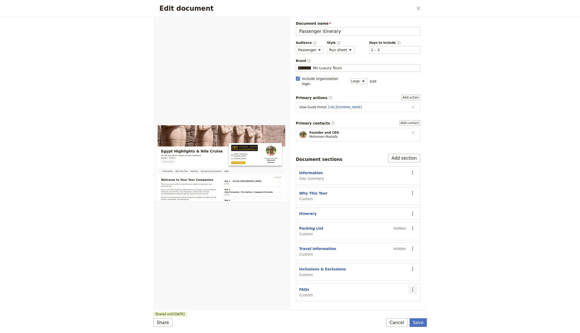
click at [410, 285] on button "​" at bounding box center [413, 289] width 9 height 9
click at [388, 317] on span "Hide section" at bounding box center [384, 317] width 22 height 5
click at [411, 265] on button "​" at bounding box center [413, 269] width 9 height 9
click at [391, 305] on span "Hide section" at bounding box center [384, 304] width 22 height 5
click at [413, 225] on icon "Actions" at bounding box center [413, 228] width 6 height 6
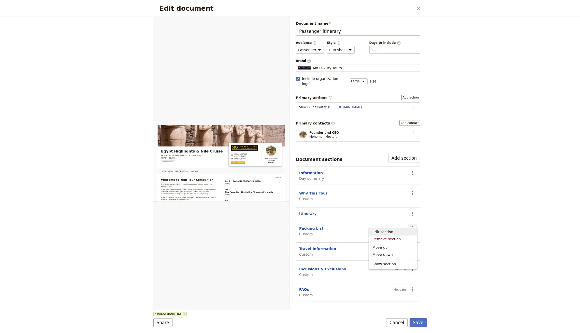
click at [468, 236] on div "Edit document ​ Information Why This Tour Itinerary Web PDF ​ Document name Pas…" at bounding box center [290, 166] width 580 height 333
click at [414, 265] on button "​" at bounding box center [413, 269] width 9 height 9
click at [385, 303] on span "Show section" at bounding box center [385, 304] width 24 height 5
click at [416, 323] on button "Save" at bounding box center [418, 322] width 17 height 9
